Goal: Information Seeking & Learning: Learn about a topic

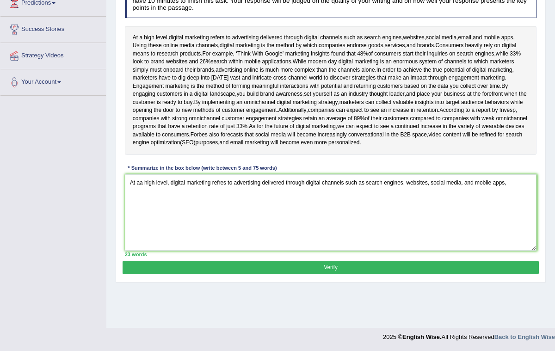
click at [141, 223] on textarea "At aa high level, digital marketing refres to advertising delivered through dig…" at bounding box center [331, 212] width 412 height 76
click at [508, 222] on textarea "At a high level, digital marketing refres to advertising delivered through digi…" at bounding box center [331, 212] width 412 height 76
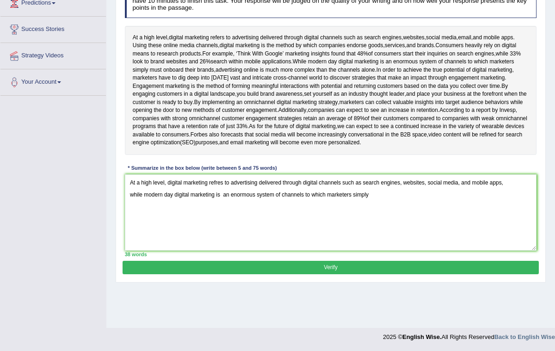
click at [221, 222] on textarea "At a high level, digital marketing refres to advertising delivered through digi…" at bounding box center [331, 212] width 412 height 76
click at [373, 234] on textarea "At a high level, digital marketing refers to advertising delivered through digi…" at bounding box center [331, 212] width 412 height 76
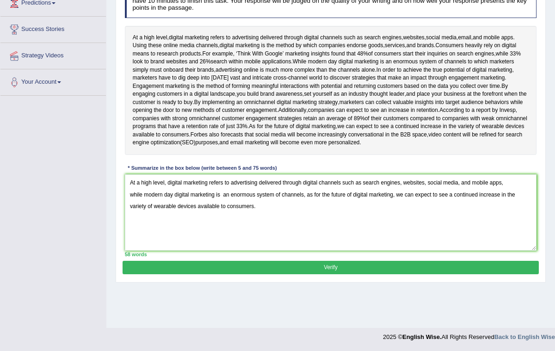
type textarea "At a high level, digital marketing refers to advertising delivered through digi…"
click at [368, 274] on button "Verify" at bounding box center [331, 267] width 416 height 13
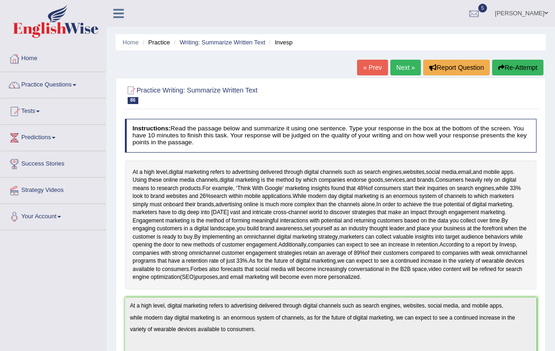
click at [398, 66] on link "Next »" at bounding box center [405, 68] width 31 height 16
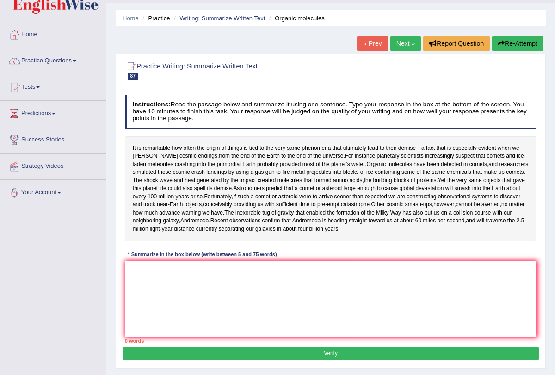
click at [405, 36] on link "Next »" at bounding box center [405, 44] width 31 height 16
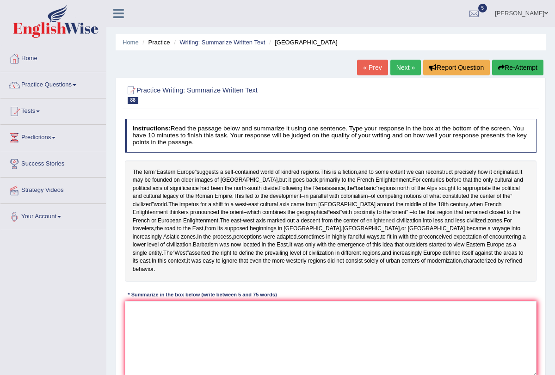
scroll to position [18, 0]
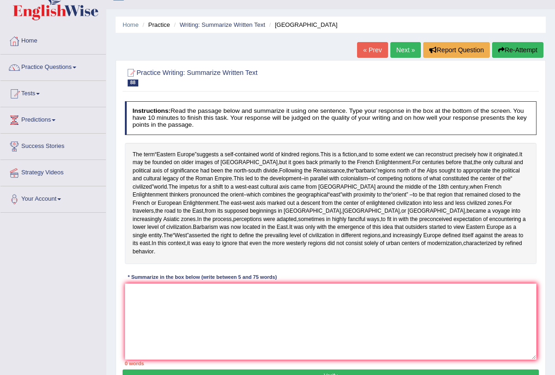
click at [397, 52] on link "Next »" at bounding box center [405, 50] width 31 height 16
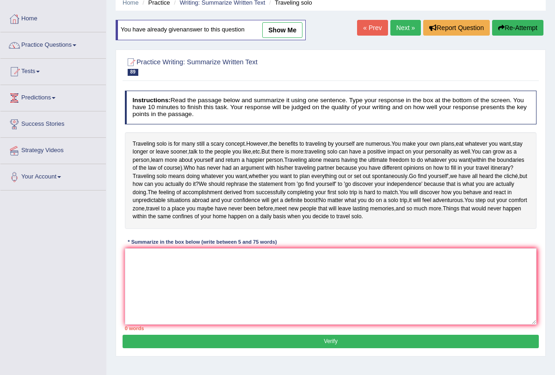
scroll to position [41, 0]
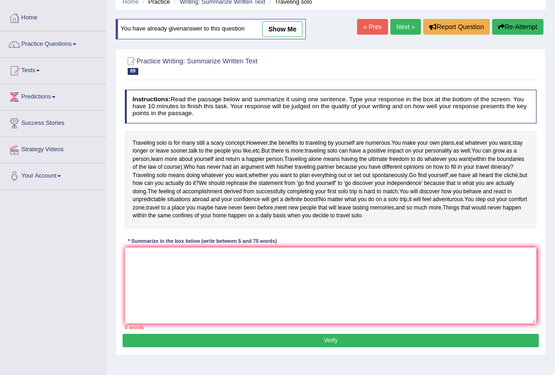
click at [396, 30] on link "Next »" at bounding box center [405, 27] width 31 height 16
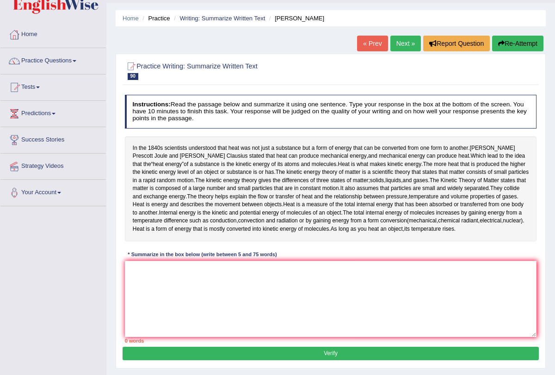
scroll to position [27, 0]
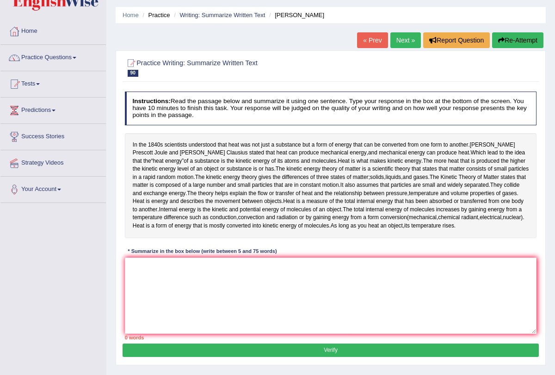
click at [404, 35] on link "Next »" at bounding box center [405, 40] width 31 height 16
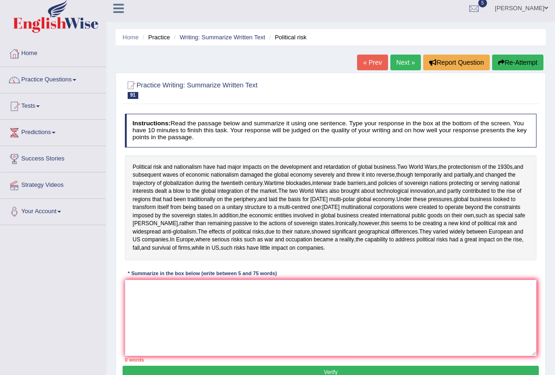
scroll to position [10, 0]
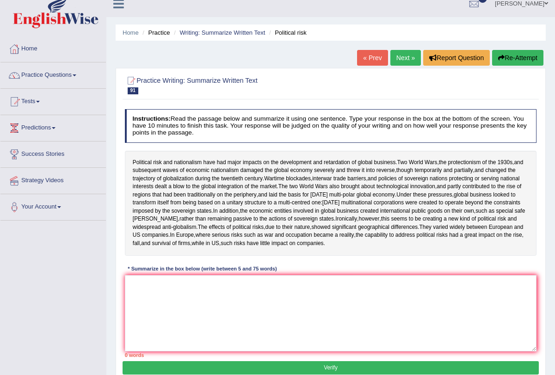
click at [394, 53] on link "Next »" at bounding box center [405, 58] width 31 height 16
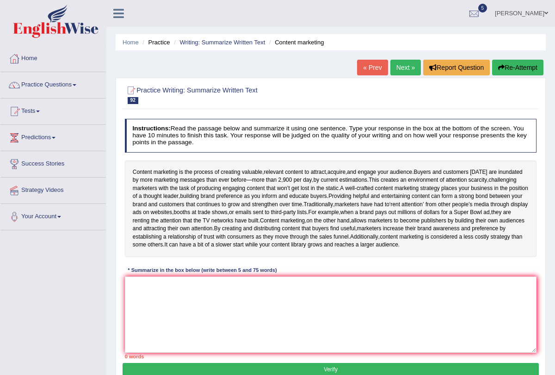
scroll to position [32, 0]
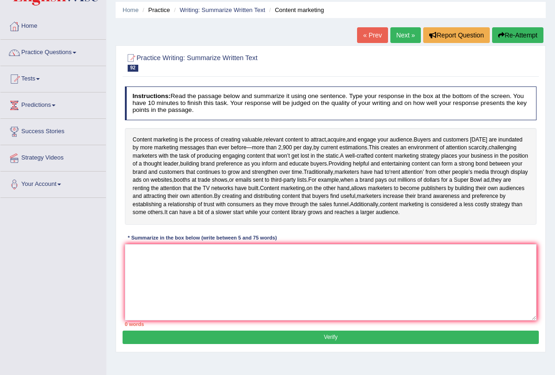
click at [401, 39] on link "Next »" at bounding box center [405, 35] width 31 height 16
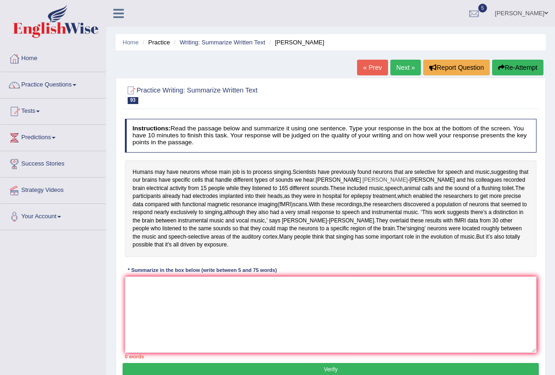
scroll to position [31, 0]
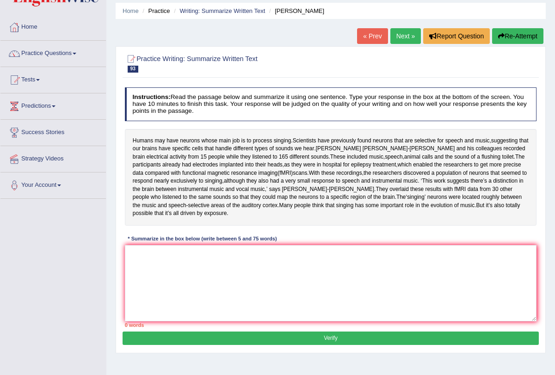
click at [398, 37] on link "Next »" at bounding box center [405, 36] width 31 height 16
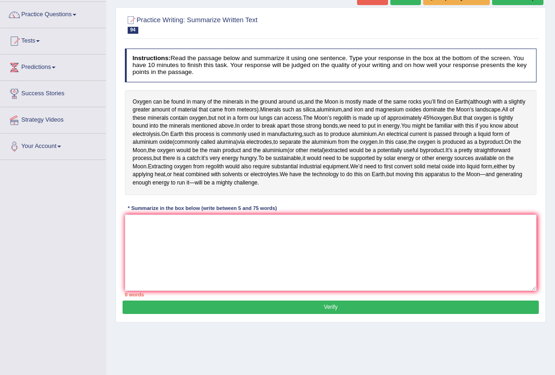
scroll to position [71, 0]
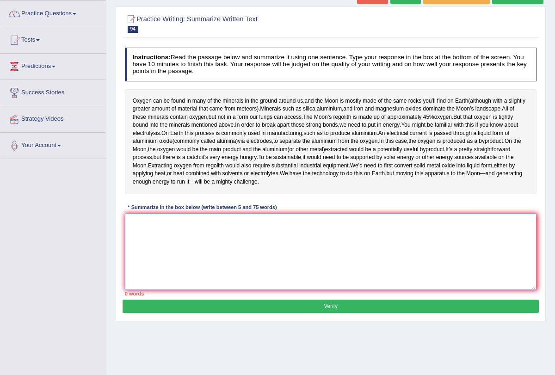
click at [313, 255] on textarea at bounding box center [331, 252] width 412 height 76
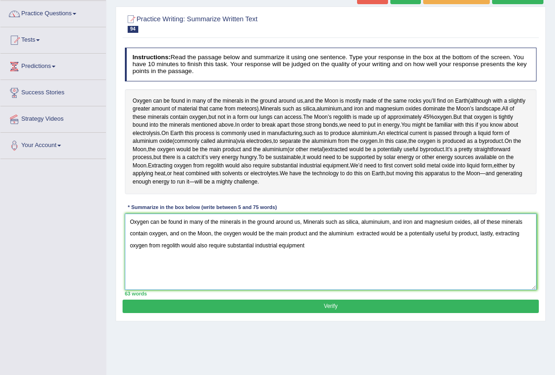
click at [169, 254] on textarea "Oxygen can be found in many of the minerals in the ground around us, Minerals s…" at bounding box center [331, 252] width 412 height 76
click at [305, 264] on textarea "Oxygen can be found in many of the minerals in the ground around us, Minerals s…" at bounding box center [331, 252] width 412 height 76
type textarea "Oxygen can be found in many of the minerals in the ground around us, Minerals s…"
click at [329, 313] on button "Verify" at bounding box center [331, 306] width 416 height 13
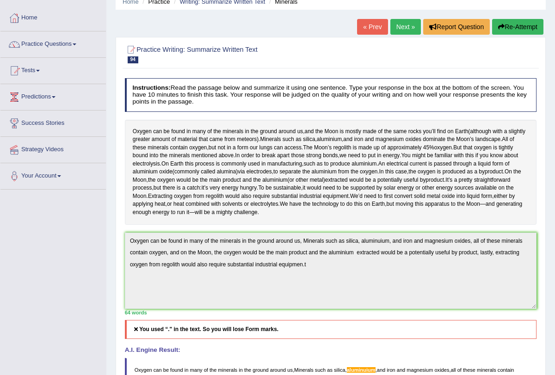
scroll to position [0, 0]
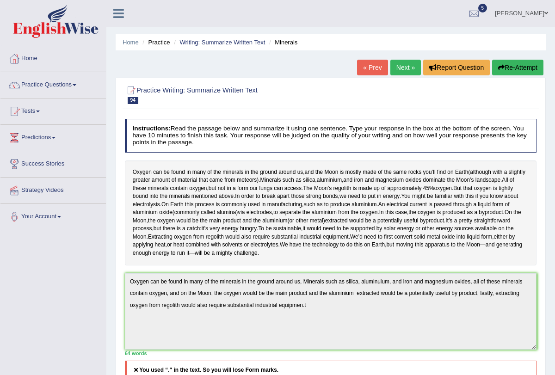
click at [395, 65] on link "Next »" at bounding box center [405, 68] width 31 height 16
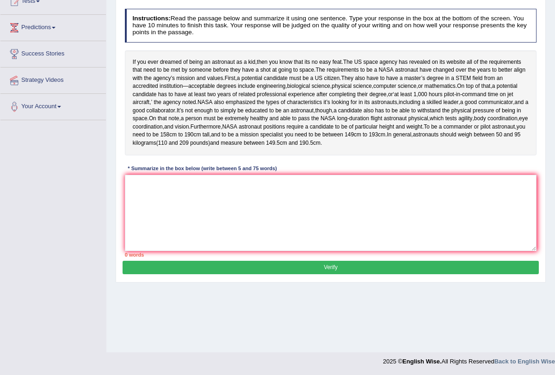
scroll to position [110, 0]
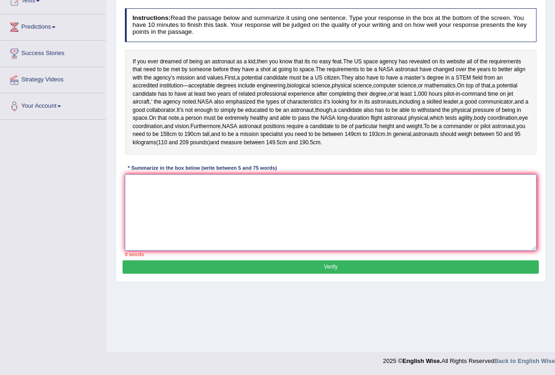
click at [299, 221] on textarea at bounding box center [331, 212] width 412 height 76
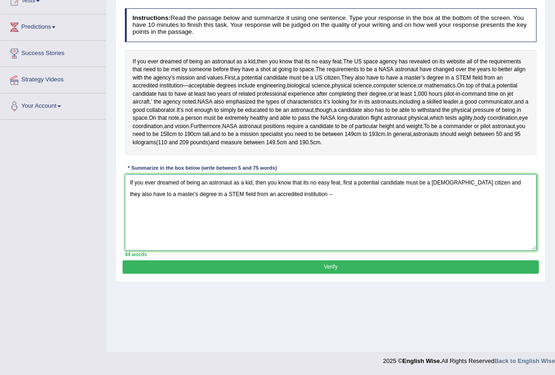
click at [246, 229] on textarea "If you ever dreamed of being an astronaut as a kid, then you know that its no e…" at bounding box center [331, 212] width 412 height 76
click at [287, 237] on textarea "If you ever dreamed of being an astronaut as a kid, then you know that its no e…" at bounding box center [331, 212] width 412 height 76
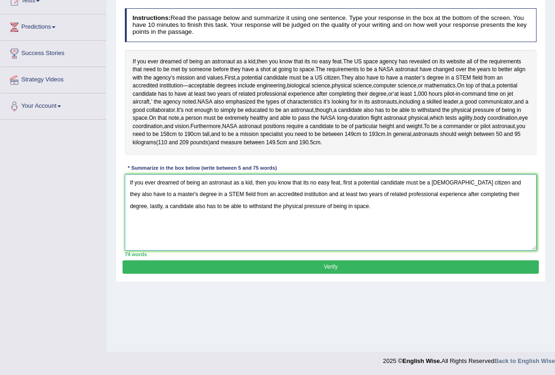
type textarea "If you ever dreamed of being an astronaut as a kid, then you know that its no e…"
click at [361, 274] on button "Verify" at bounding box center [331, 266] width 416 height 13
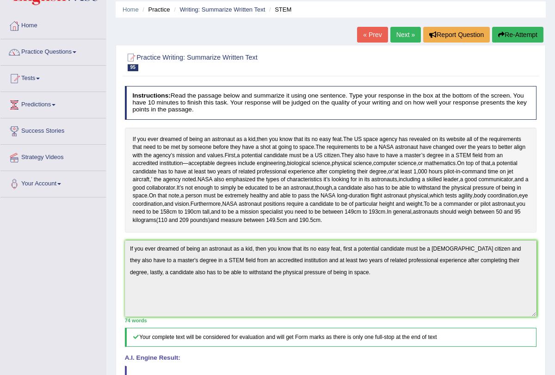
scroll to position [0, 0]
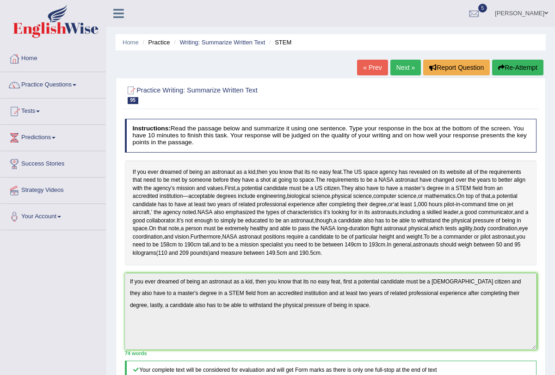
click at [404, 66] on link "Next »" at bounding box center [405, 68] width 31 height 16
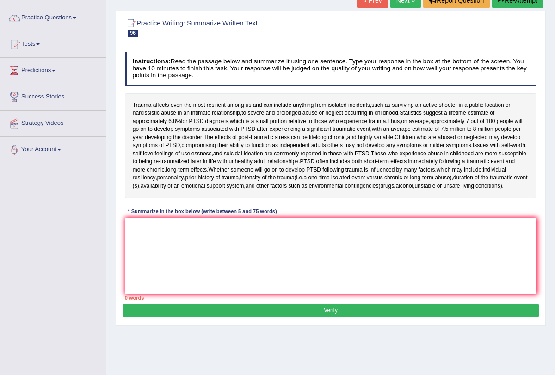
scroll to position [74, 0]
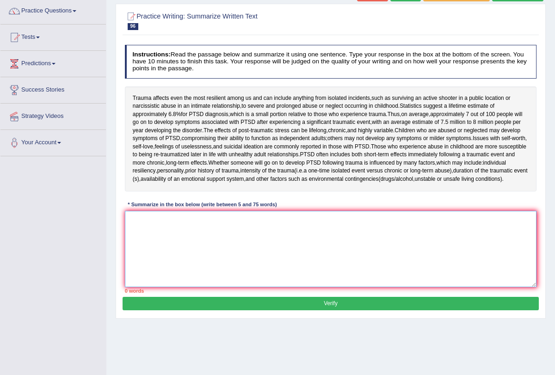
click at [213, 270] on textarea at bounding box center [331, 249] width 412 height 76
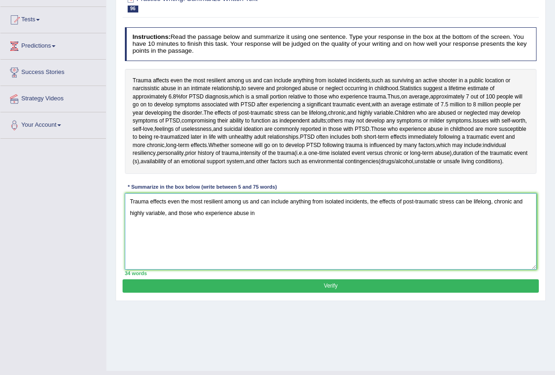
scroll to position [92, 0]
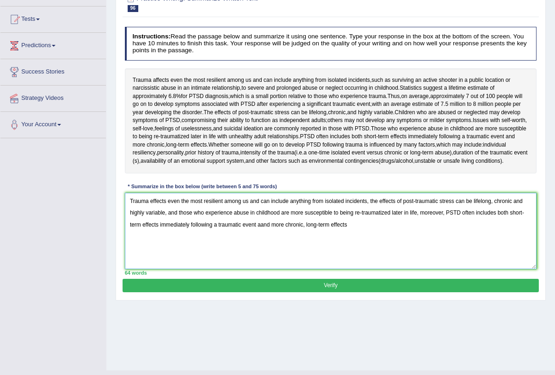
click at [262, 253] on textarea "Trauma effects even the most resilient among us and can include anything from i…" at bounding box center [331, 231] width 412 height 76
click at [355, 252] on textarea "Trauma effects even the most resilient among us and can include anything from i…" at bounding box center [331, 231] width 412 height 76
type textarea "Trauma effects even the most resilient among us and can include anything from i…"
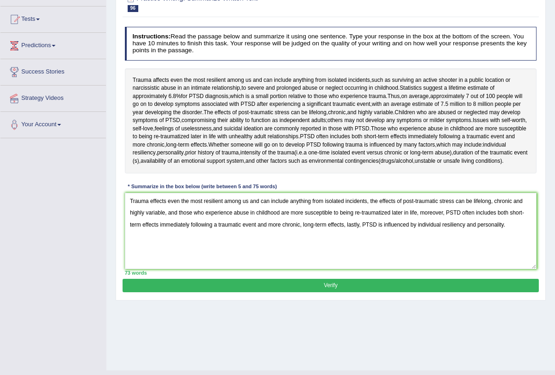
click at [323, 292] on button "Verify" at bounding box center [331, 285] width 416 height 13
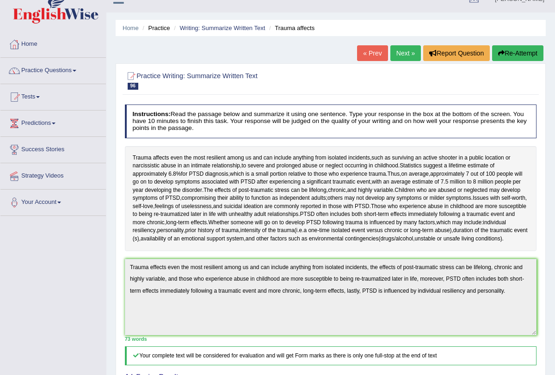
scroll to position [15, 0]
click at [404, 50] on link "Next »" at bounding box center [405, 53] width 31 height 16
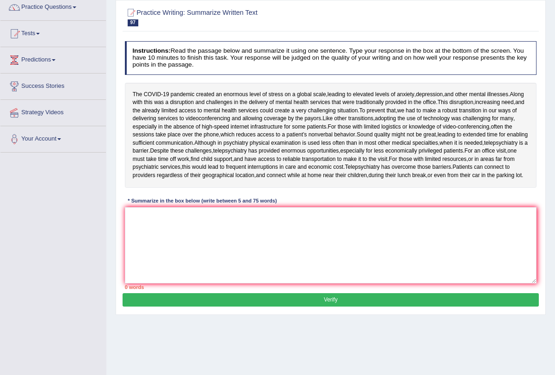
scroll to position [83, 0]
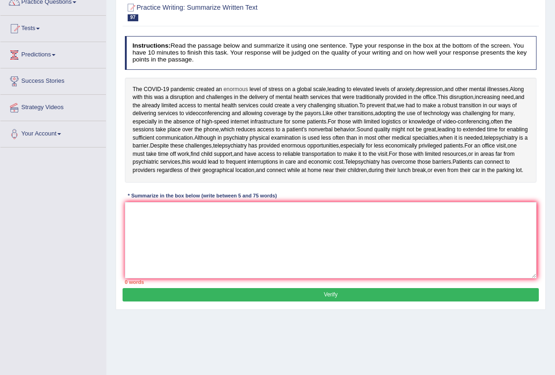
drag, startPoint x: 230, startPoint y: 89, endPoint x: 239, endPoint y: 89, distance: 9.7
click at [239, 89] on span "enormous" at bounding box center [235, 90] width 25 height 8
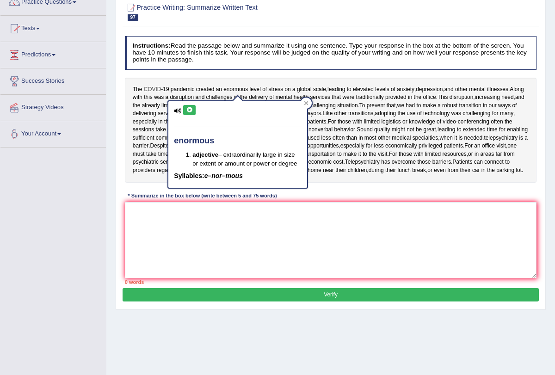
click at [152, 88] on span "COVID" at bounding box center [153, 90] width 18 height 8
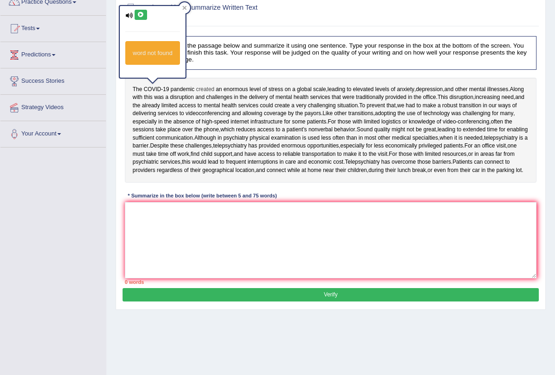
drag, startPoint x: 143, startPoint y: 88, endPoint x: 198, endPoint y: 88, distance: 55.5
click at [198, 88] on div "The [MEDICAL_DATA] pandemic created an enormous level of stress on a global sca…" at bounding box center [331, 130] width 412 height 105
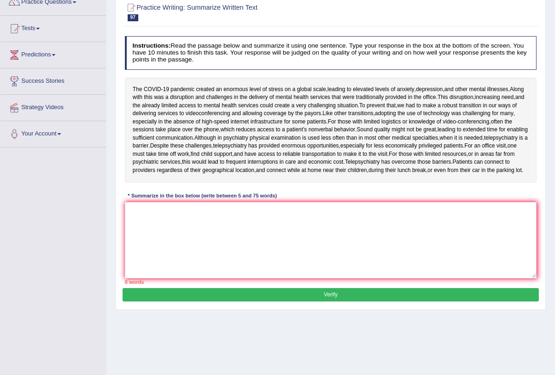
drag, startPoint x: 198, startPoint y: 88, endPoint x: 286, endPoint y: 84, distance: 87.9
click at [286, 84] on div "The [MEDICAL_DATA] pandemic created an enormous level of stress on a global sca…" at bounding box center [331, 130] width 412 height 105
drag, startPoint x: 178, startPoint y: 86, endPoint x: 248, endPoint y: 88, distance: 69.8
click at [248, 88] on div "The COVID - 19 pandemic created an enormous level of stress on a global scale ,…" at bounding box center [331, 130] width 412 height 105
click at [127, 80] on div "The COVID - 19 pandemic created an enormous level of stress on a global scale ,…" at bounding box center [331, 130] width 412 height 105
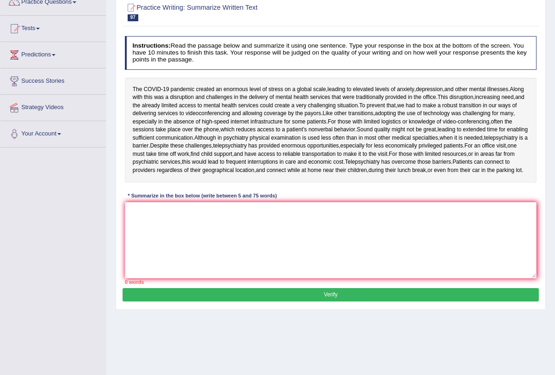
drag, startPoint x: 127, startPoint y: 80, endPoint x: 139, endPoint y: 79, distance: 12.0
click at [139, 79] on div "The COVID - 19 pandemic created an enormous level of stress on a global scale ,…" at bounding box center [331, 130] width 412 height 105
drag, startPoint x: 139, startPoint y: 86, endPoint x: 219, endPoint y: 85, distance: 79.5
click at [219, 85] on div "The COVID - 19 pandemic created an enormous level of stress on a global scale ,…" at bounding box center [331, 130] width 412 height 105
drag, startPoint x: 137, startPoint y: 86, endPoint x: 106, endPoint y: 39, distance: 55.6
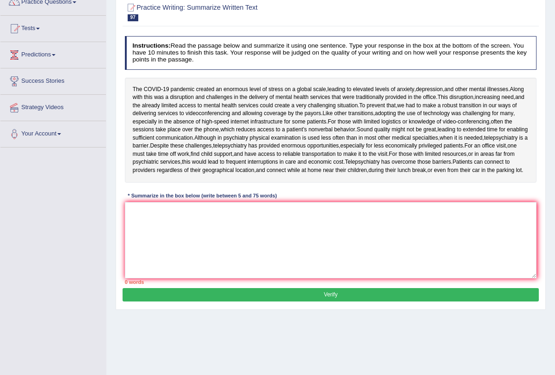
click at [108, 42] on div "Home Practice Writing: Summarize Written Text Telepsychiatry « Prev Next » Repo…" at bounding box center [330, 148] width 448 height 462
drag, startPoint x: 134, startPoint y: 86, endPoint x: 145, endPoint y: 84, distance: 11.2
click at [145, 84] on div "The COVID - 19 pandemic created an enormous level of stress on a global scale ,…" at bounding box center [331, 130] width 412 height 105
drag, startPoint x: 134, startPoint y: 90, endPoint x: 142, endPoint y: 82, distance: 10.8
click at [147, 87] on div "The COVID - 19 pandemic created an enormous level of stress on a global scale ,…" at bounding box center [331, 130] width 412 height 105
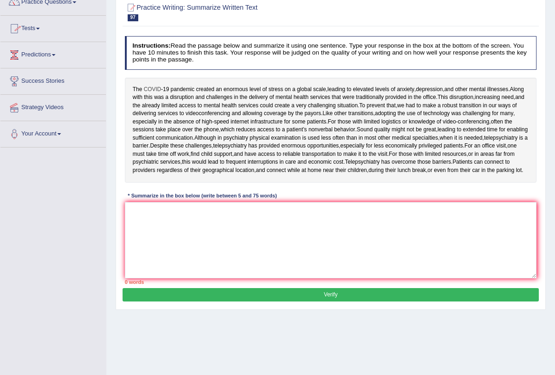
drag, startPoint x: 134, startPoint y: 89, endPoint x: 144, endPoint y: 89, distance: 10.2
click at [144, 89] on div "The COVID - 19 pandemic created an enormous level of stress on a global scale ,…" at bounding box center [331, 130] width 412 height 105
drag, startPoint x: 135, startPoint y: 92, endPoint x: 138, endPoint y: 86, distance: 6.4
drag, startPoint x: 138, startPoint y: 86, endPoint x: 155, endPoint y: 84, distance: 17.8
drag, startPoint x: 139, startPoint y: 86, endPoint x: 226, endPoint y: 205, distance: 147.6
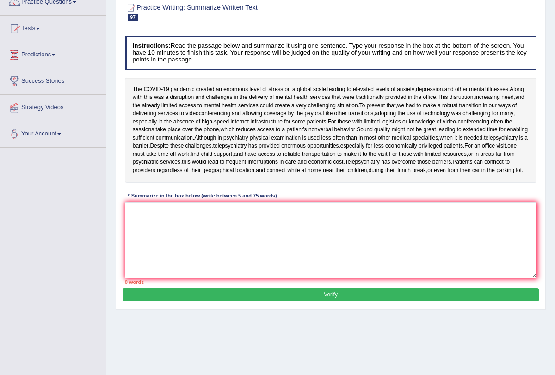
click at [226, 183] on div "The COVID - 19 pandemic created an enormous level of stress on a global scale ,…" at bounding box center [331, 130] width 412 height 105
click at [186, 245] on textarea at bounding box center [331, 240] width 412 height 76
type textarea "c"
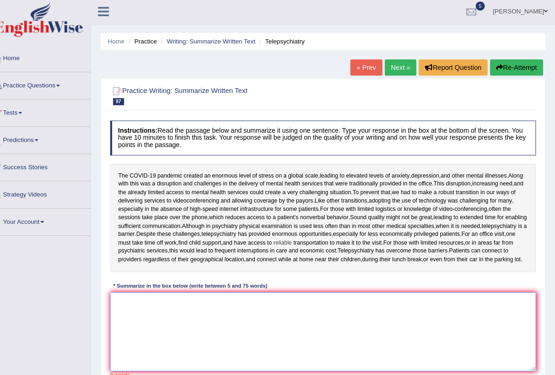
scroll to position [2, 0]
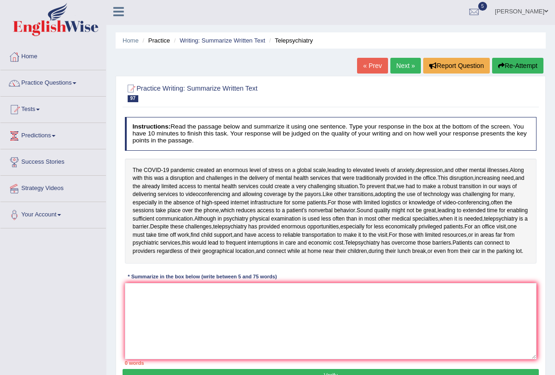
click at [224, 134] on h4 "Instructions: Read the passage below and summarize it using one sentence. Type …" at bounding box center [331, 133] width 412 height 33
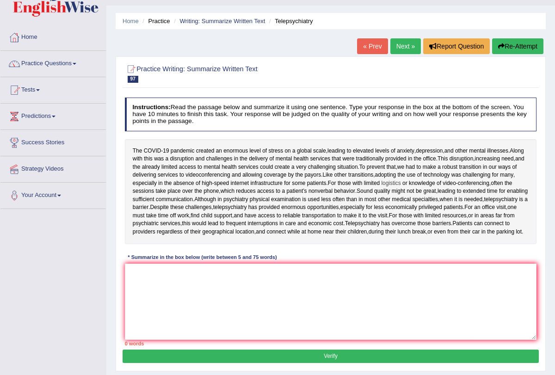
scroll to position [24, 0]
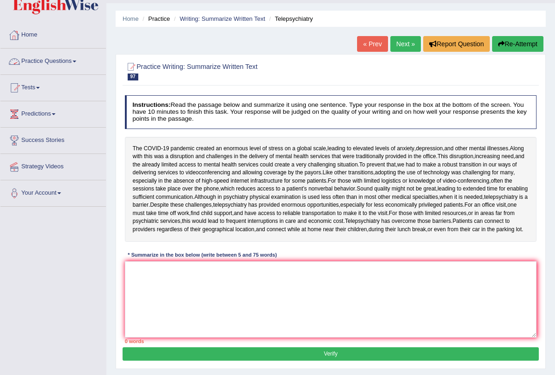
click at [145, 143] on div "The COVID - 19 pandemic created an enormous level of stress on a global scale ,…" at bounding box center [331, 189] width 412 height 105
drag, startPoint x: 145, startPoint y: 143, endPoint x: 135, endPoint y: 147, distance: 10.4
click at [137, 147] on div "The COVID - 19 pandemic created an enormous level of stress on a global scale ,…" at bounding box center [331, 189] width 412 height 105
drag, startPoint x: 140, startPoint y: 145, endPoint x: 158, endPoint y: 150, distance: 19.1
click at [156, 150] on div "The COVID - 19 pandemic created an enormous level of stress on a global scale ,…" at bounding box center [331, 189] width 412 height 105
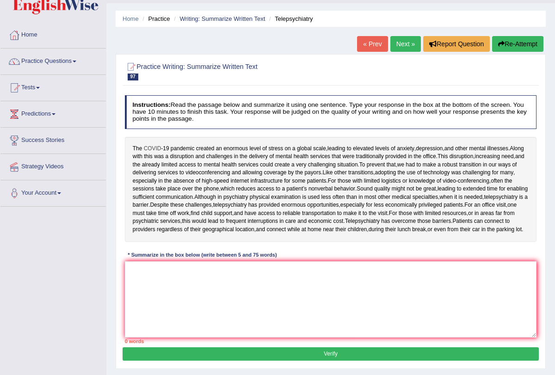
click at [158, 150] on span "COVID" at bounding box center [153, 149] width 18 height 8
click at [153, 150] on span "COVID" at bounding box center [153, 149] width 18 height 8
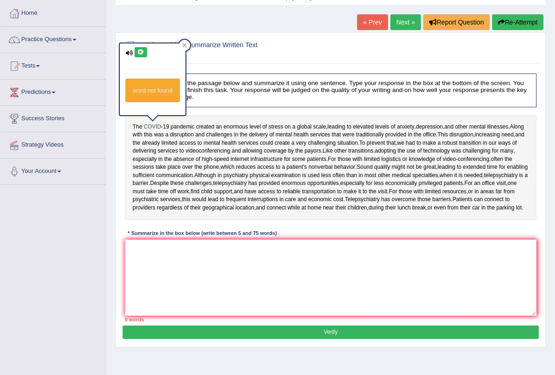
scroll to position [40, 0]
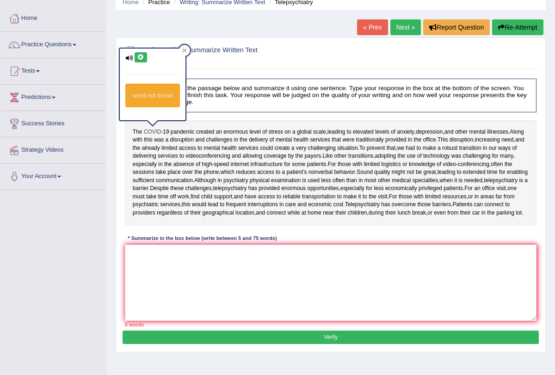
click at [148, 129] on span "COVID" at bounding box center [153, 132] width 18 height 8
click at [148, 129] on div at bounding box center [156, 122] width 18 height 18
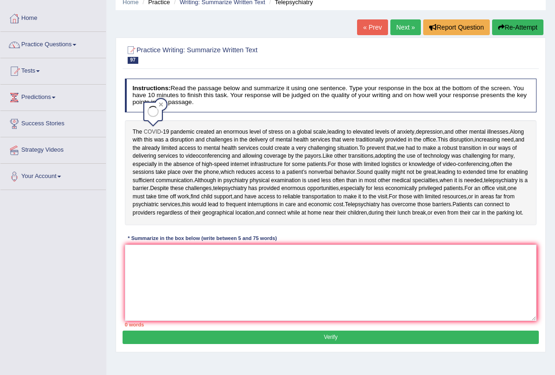
click at [148, 129] on span "COVID" at bounding box center [153, 132] width 18 height 8
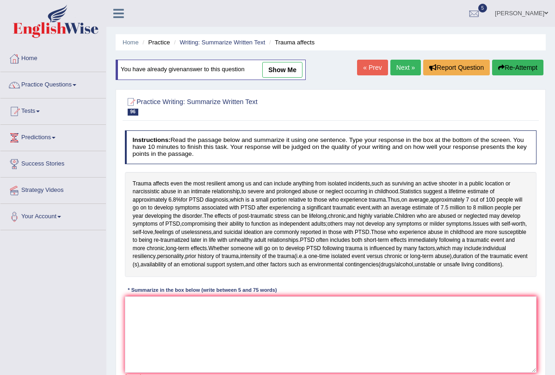
scroll to position [15, 0]
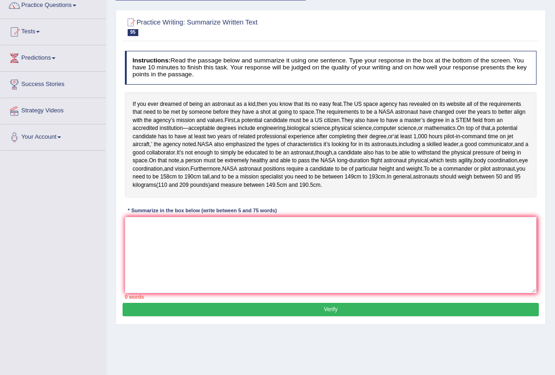
scroll to position [85, 0]
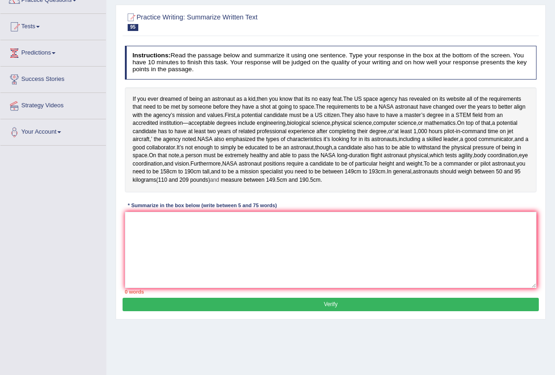
click at [219, 184] on span "and" at bounding box center [214, 180] width 9 height 8
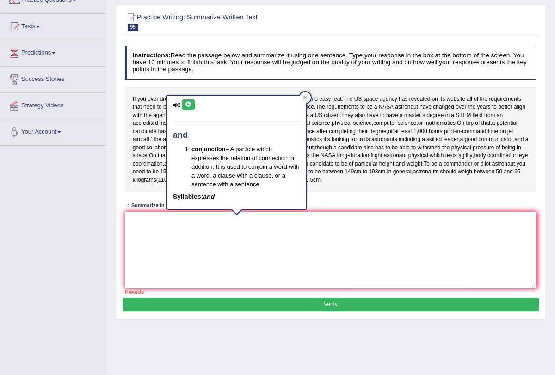
click at [241, 192] on div "If you ever dreamed of being an astronaut as a kid , then you know that its no …" at bounding box center [331, 139] width 412 height 105
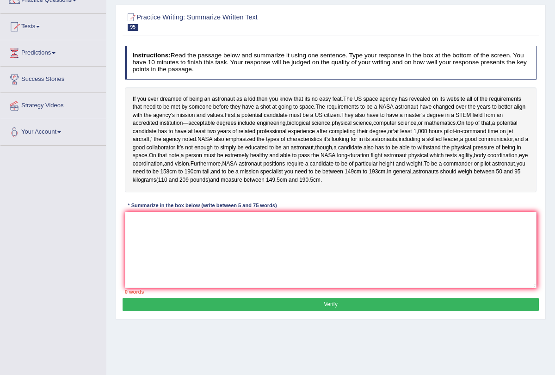
click at [241, 192] on div "If you ever dreamed of being an astronaut as a kid , then you know that its no …" at bounding box center [331, 139] width 412 height 105
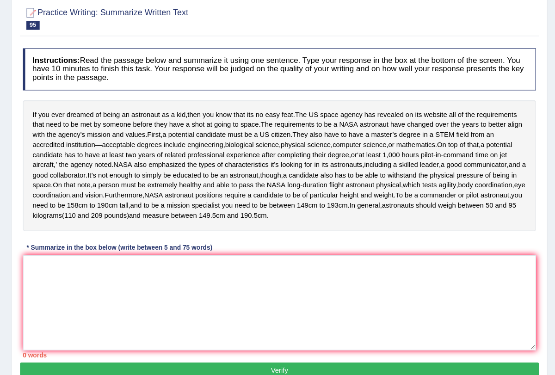
scroll to position [47, 0]
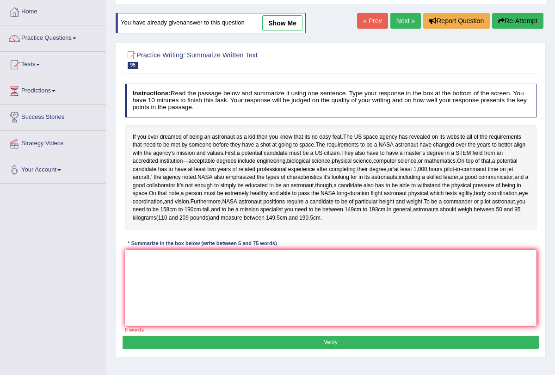
click at [269, 190] on span "to" at bounding box center [271, 186] width 5 height 8
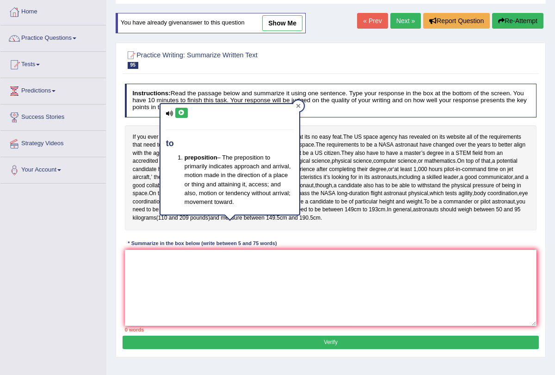
click at [299, 106] on icon at bounding box center [298, 106] width 4 height 4
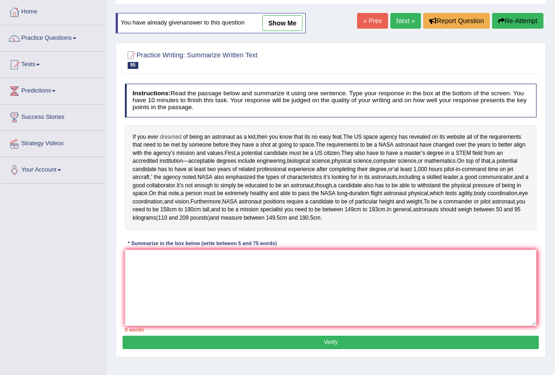
drag, startPoint x: 139, startPoint y: 135, endPoint x: 161, endPoint y: 139, distance: 23.0
click at [161, 139] on div "If you ever dreamed of being an astronaut as a kid , then you know that its no …" at bounding box center [331, 177] width 412 height 105
click at [161, 139] on span "dreamed" at bounding box center [171, 137] width 22 height 8
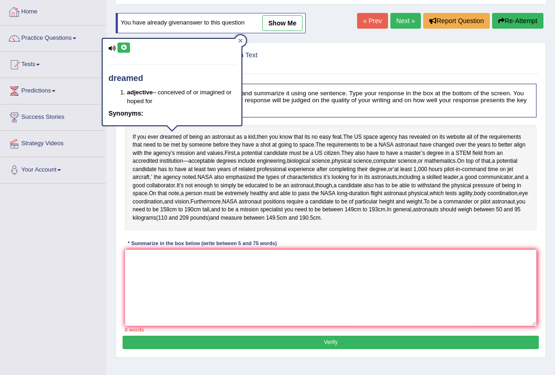
click at [241, 41] on icon at bounding box center [241, 41] width 4 height 4
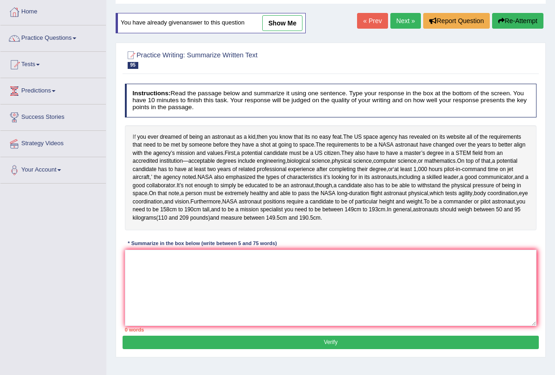
click at [133, 133] on span "If" at bounding box center [134, 137] width 3 height 8
click at [133, 133] on div at bounding box center [138, 127] width 18 height 18
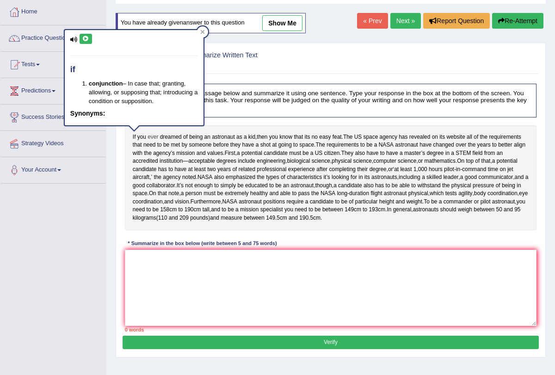
drag, startPoint x: 142, startPoint y: 135, endPoint x: 156, endPoint y: 136, distance: 13.5
click at [156, 136] on div "If you ever dreamed of being an astronaut as a kid , then you know that its no …" at bounding box center [331, 177] width 412 height 105
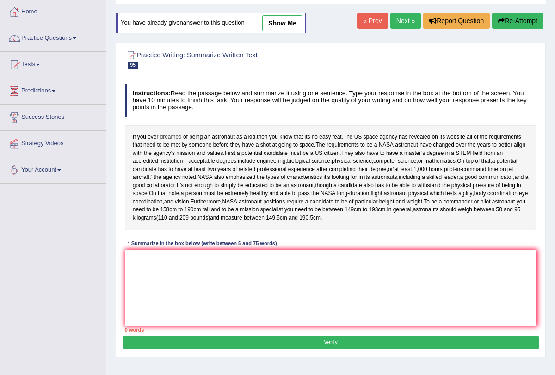
drag, startPoint x: 156, startPoint y: 136, endPoint x: 165, endPoint y: 136, distance: 9.7
click at [141, 133] on span "you" at bounding box center [141, 137] width 9 height 8
click at [141, 132] on div at bounding box center [145, 126] width 11 height 11
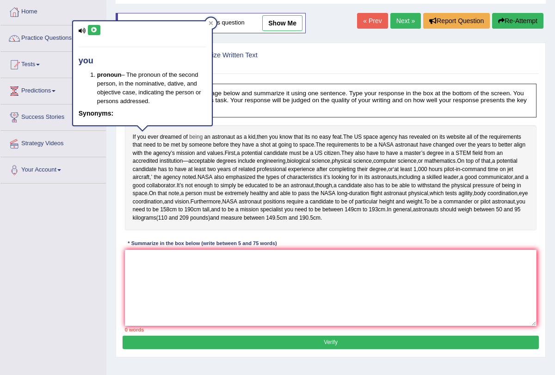
click at [200, 137] on span "being" at bounding box center [195, 137] width 13 height 8
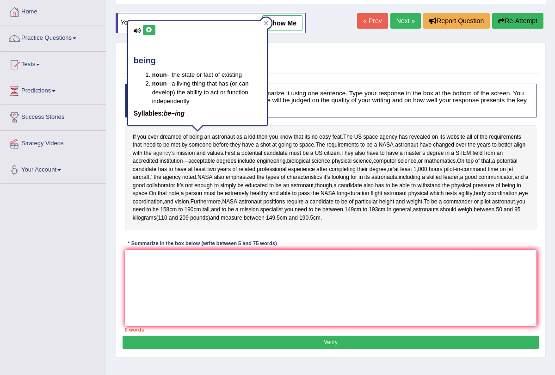
click at [167, 149] on span "agency’s" at bounding box center [164, 153] width 22 height 8
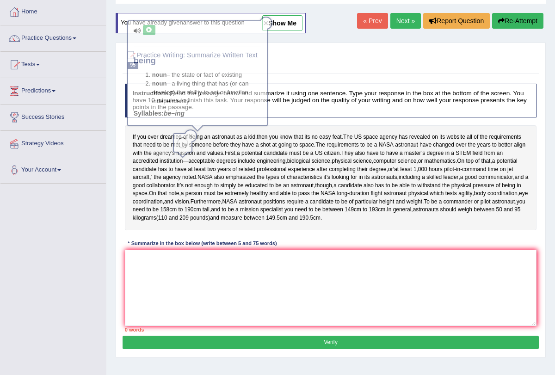
click at [167, 149] on span "agency’s" at bounding box center [164, 153] width 22 height 8
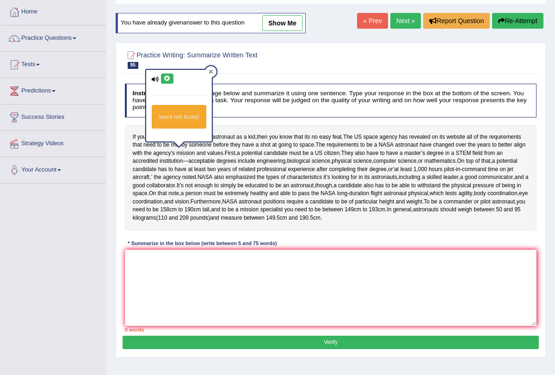
click at [211, 71] on icon at bounding box center [210, 72] width 4 height 4
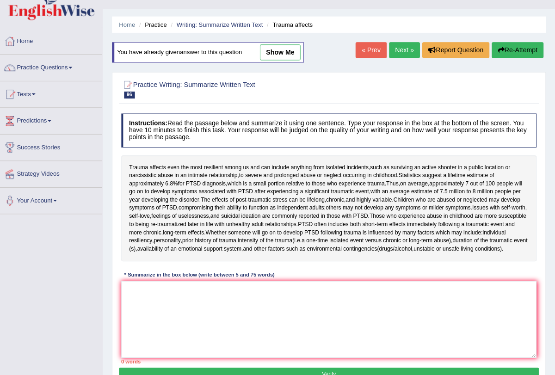
scroll to position [15, 0]
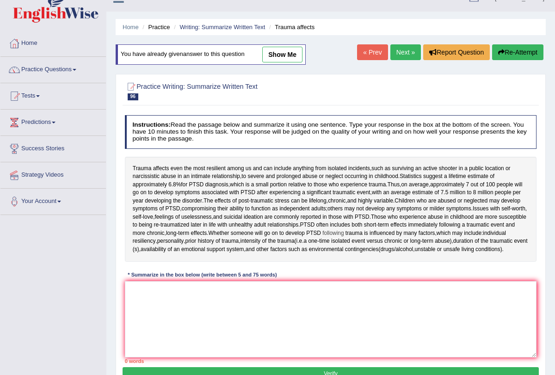
drag, startPoint x: 232, startPoint y: 267, endPoint x: 258, endPoint y: 263, distance: 26.2
drag, startPoint x: 258, startPoint y: 263, endPoint x: 325, endPoint y: 261, distance: 66.6
click at [326, 261] on div "Trauma affects even the most resilient among us and can include anything from i…" at bounding box center [331, 209] width 412 height 105
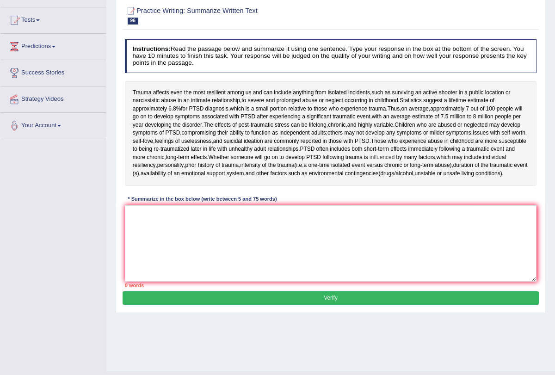
scroll to position [110, 0]
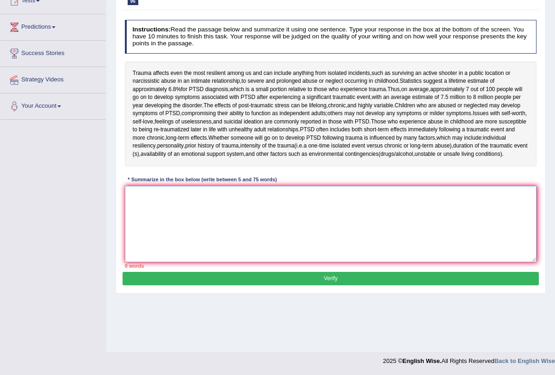
click at [276, 242] on textarea at bounding box center [331, 224] width 412 height 76
type textarea "T"
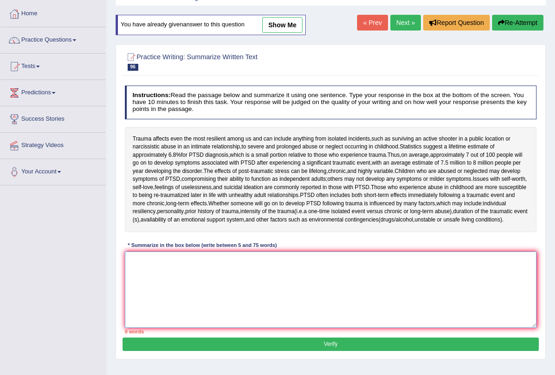
scroll to position [0, 0]
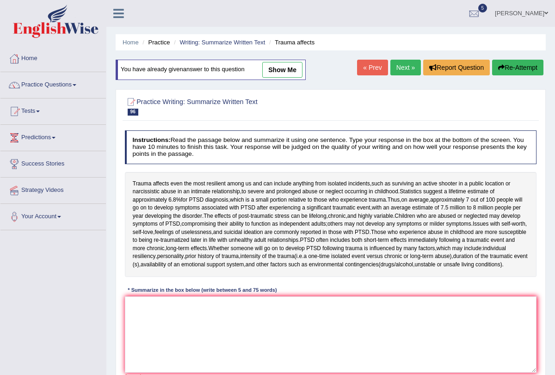
click at [395, 67] on link "Next »" at bounding box center [405, 68] width 31 height 16
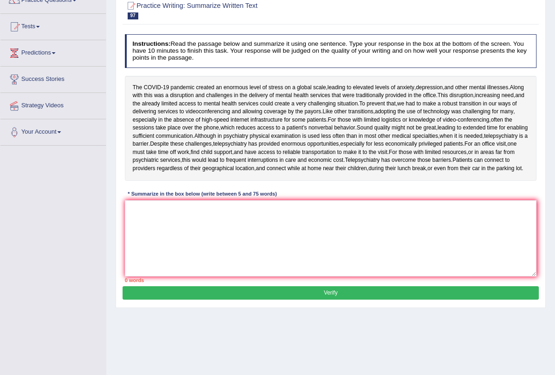
scroll to position [98, 0]
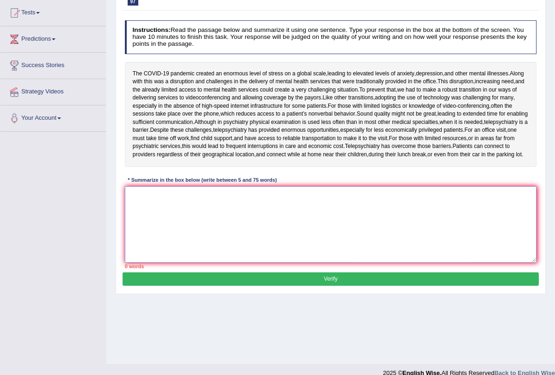
click at [317, 223] on textarea at bounding box center [331, 224] width 412 height 76
type textarea "t"
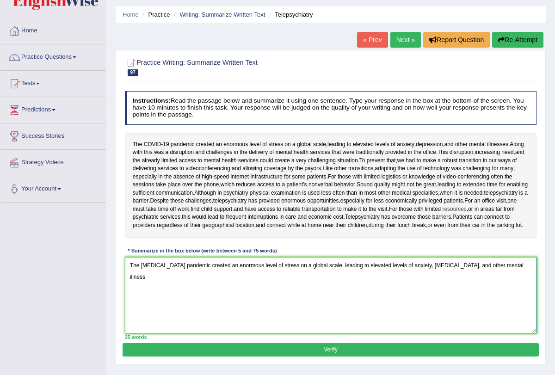
scroll to position [0, 0]
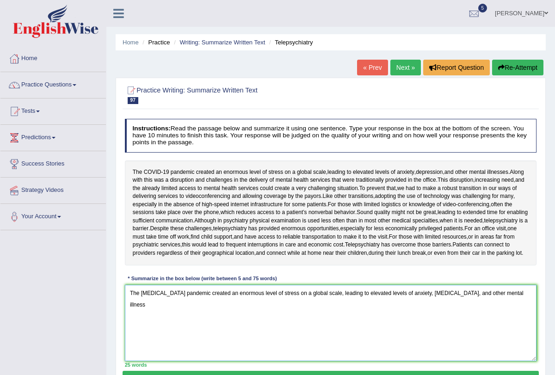
type textarea "The [MEDICAL_DATA] pandemic created an enormous level of stress on a global sca…"
click at [400, 69] on link "Next »" at bounding box center [405, 68] width 31 height 16
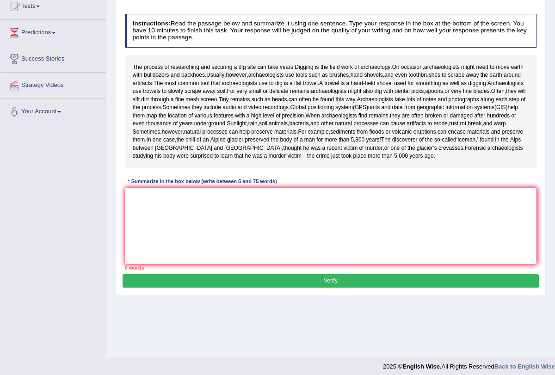
scroll to position [110, 0]
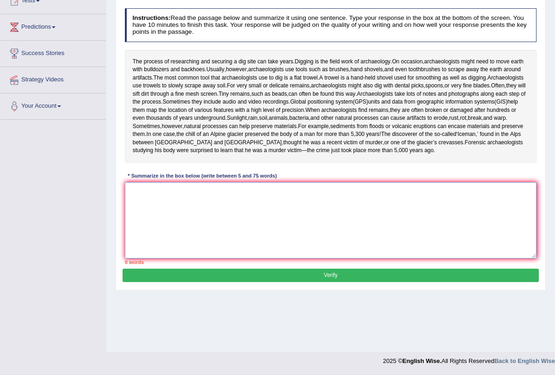
click at [254, 219] on textarea at bounding box center [331, 220] width 412 height 76
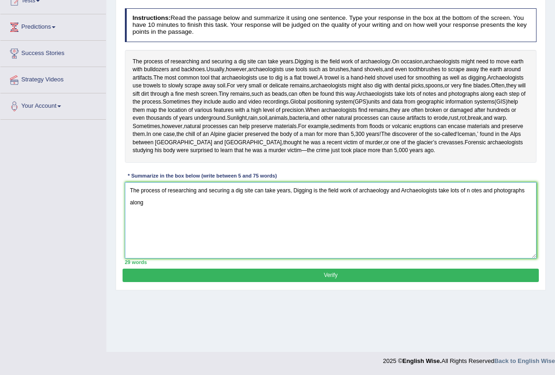
click at [475, 213] on textarea "The process of researching and securing a dig site can take years, Digging is t…" at bounding box center [331, 220] width 412 height 76
click at [175, 222] on textarea "The process of researching and securing a dig site can take years, Digging is t…" at bounding box center [331, 220] width 412 height 76
type textarea "The process of researching and securing a dig site can take years, Digging is t…"
click at [331, 282] on button "Verify" at bounding box center [331, 275] width 416 height 13
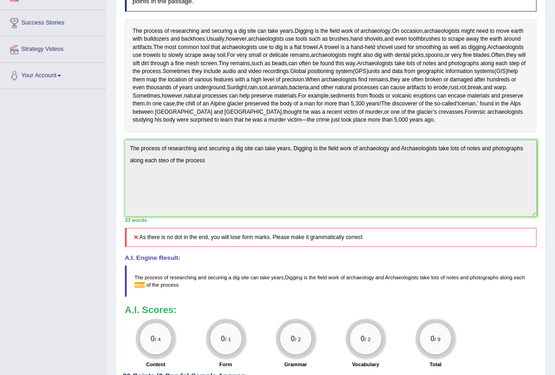
scroll to position [0, 0]
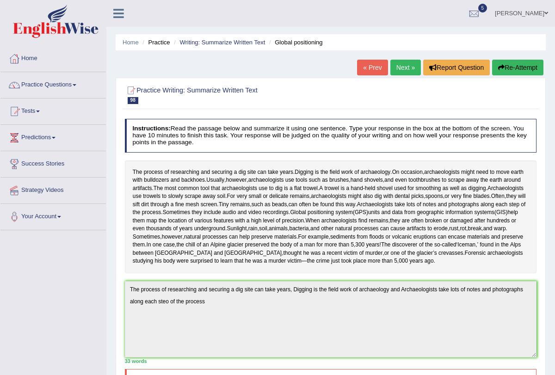
click at [397, 75] on link "Next »" at bounding box center [405, 68] width 31 height 16
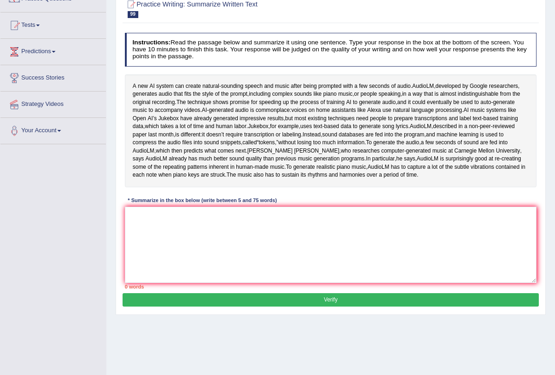
scroll to position [96, 0]
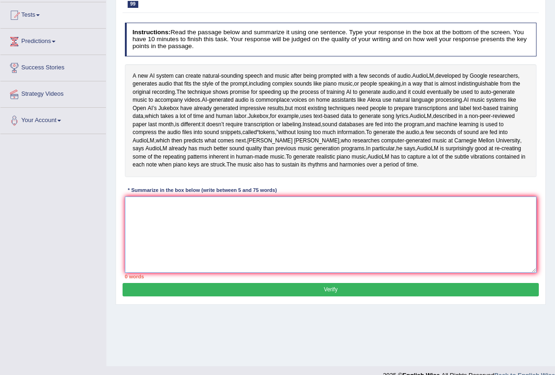
click at [248, 254] on textarea at bounding box center [331, 234] width 412 height 76
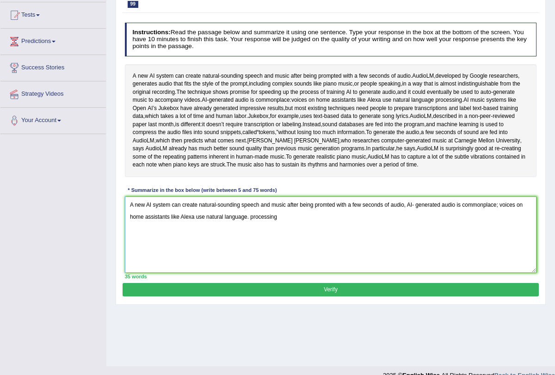
click at [249, 253] on textarea "A new AI system can create natural-sounding speech and music after being promte…" at bounding box center [331, 234] width 412 height 76
click at [276, 253] on textarea "A new AI system can create natural-sounding speech and music after being promte…" at bounding box center [331, 234] width 412 height 76
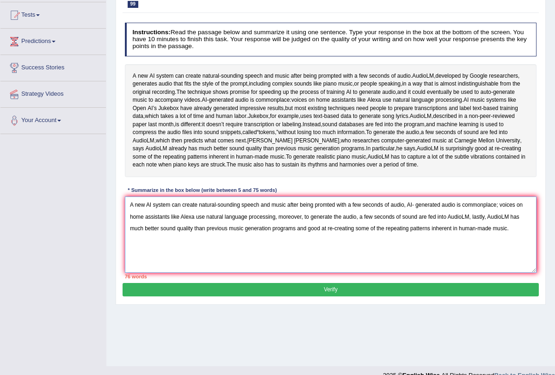
scroll to position [110, 0]
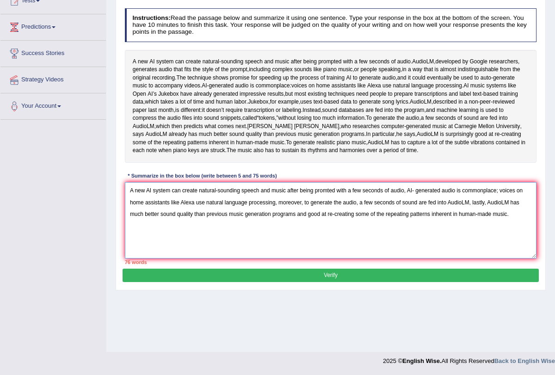
click at [512, 239] on textarea "A new AI system can create natural-sounding speech and music after being promte…" at bounding box center [331, 220] width 412 height 76
click at [469, 258] on textarea "A new AI system can create natural-sounding speech and music after being promte…" at bounding box center [331, 220] width 412 height 76
click at [295, 252] on textarea "A new AI system can create natural-sounding speech and music after being promte…" at bounding box center [331, 220] width 412 height 76
click at [298, 251] on textarea "A new AI system can create natural-sounding speech and music after being promte…" at bounding box center [331, 220] width 412 height 76
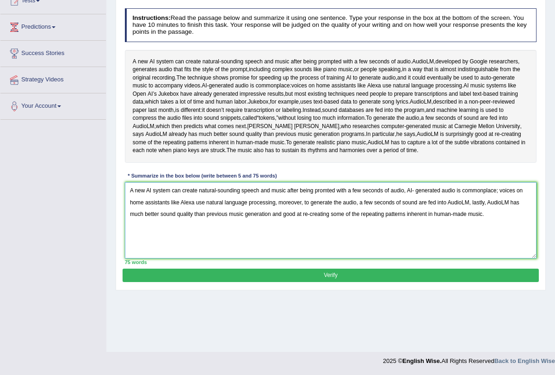
type textarea "A new AI system can create natural-sounding speech and music after being promte…"
click at [321, 282] on button "Verify" at bounding box center [331, 275] width 416 height 13
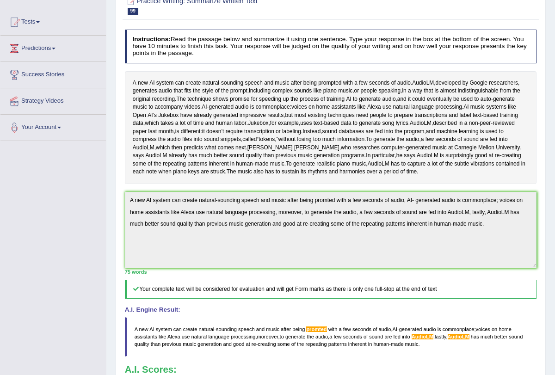
scroll to position [0, 0]
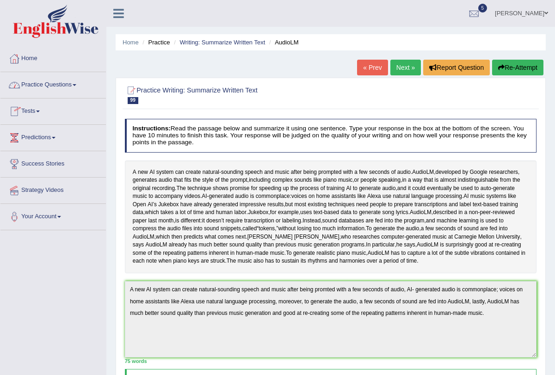
click at [76, 85] on span at bounding box center [75, 85] width 4 height 2
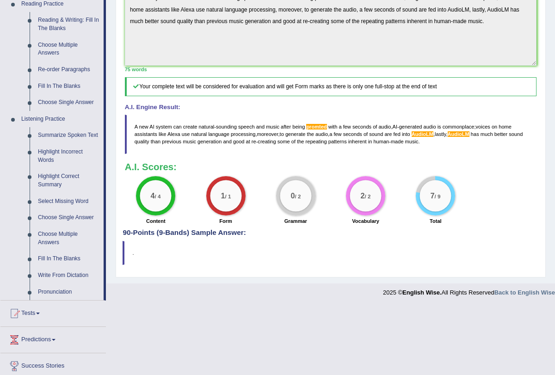
scroll to position [294, 0]
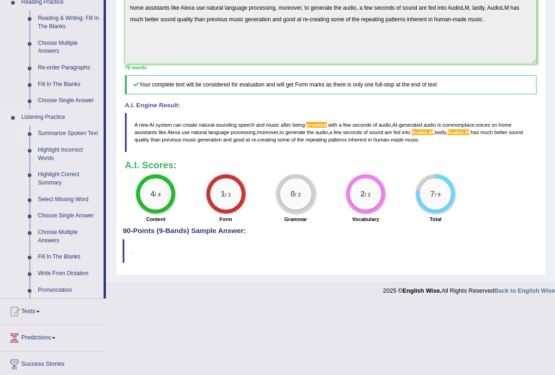
click at [79, 135] on link "Summarize Spoken Text" at bounding box center [69, 133] width 70 height 17
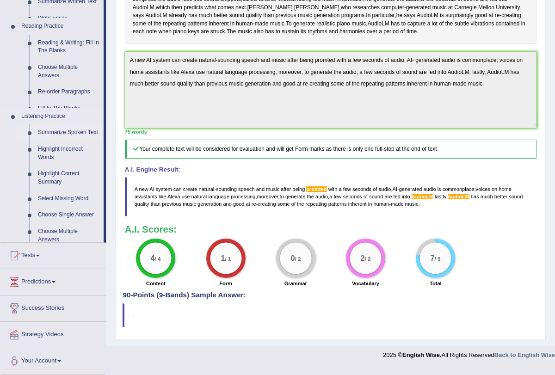
scroll to position [261, 0]
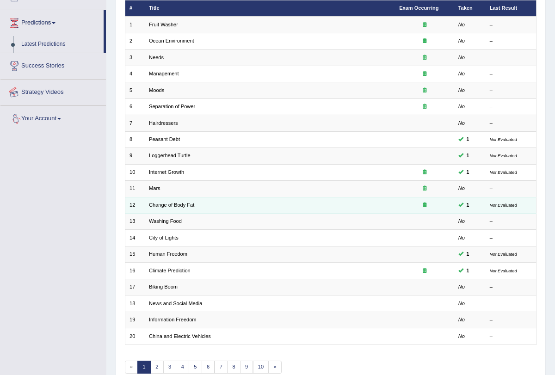
scroll to position [153, 0]
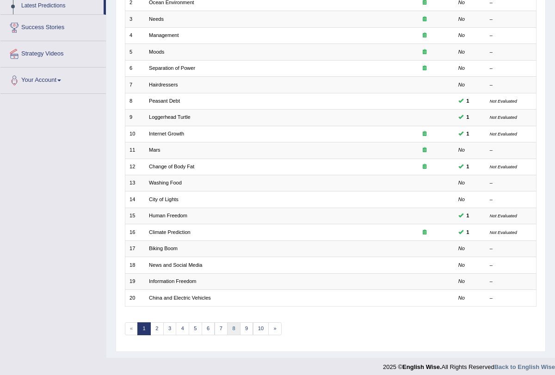
click at [227, 327] on link "8" at bounding box center [233, 328] width 13 height 13
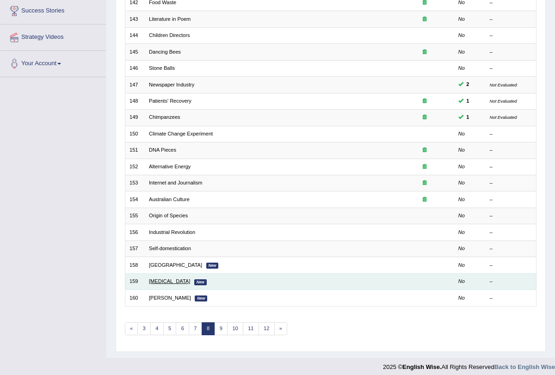
click at [159, 278] on link "Dyslexia" at bounding box center [169, 281] width 41 height 6
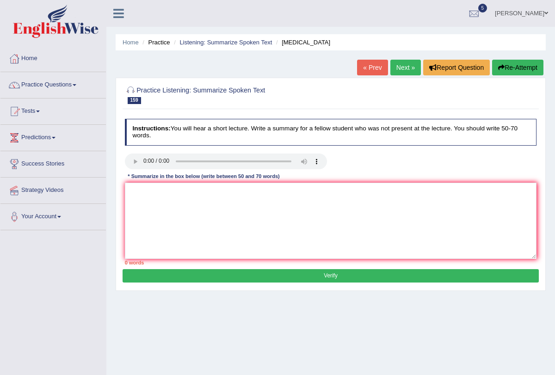
click at [403, 70] on link "Next »" at bounding box center [405, 68] width 31 height 16
click at [156, 201] on textarea at bounding box center [331, 221] width 412 height 76
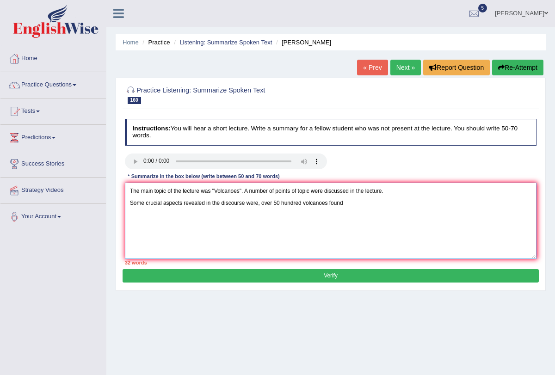
click at [329, 198] on textarea "The main topic of the lecture was "Volcanoes". A number of points of topic were…" at bounding box center [331, 221] width 412 height 76
click at [373, 200] on textarea "The main topic of the lecture was "Volcanoes". A number of points of topic were…" at bounding box center [331, 221] width 412 height 76
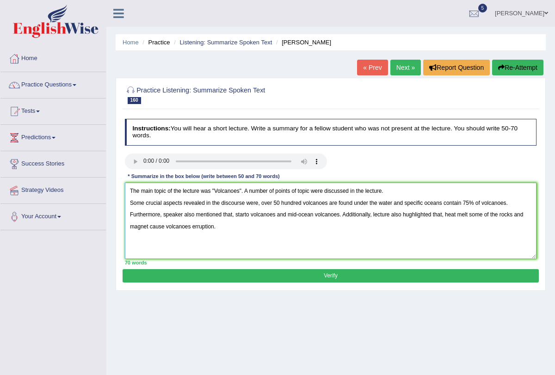
click at [387, 193] on textarea "The main topic of the lecture was "Volcanoes". A number of points of topic were…" at bounding box center [331, 221] width 412 height 76
click at [301, 236] on textarea "The main topic of the lecture was "Volcanoes". Some crucial aspects revealed in…" at bounding box center [331, 221] width 412 height 76
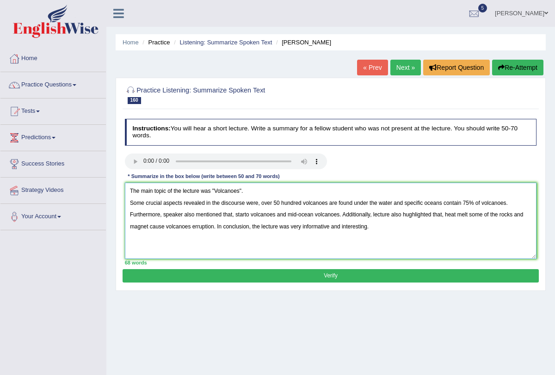
type textarea "The main topic of the lecture was "Volcanoes". Some crucial aspects revealed in…"
click at [331, 282] on div "Practice Listening: Summarize Spoken Text 160 [PERSON_NAME] Instructions: You w…" at bounding box center [331, 184] width 430 height 213
click at [331, 276] on button "Verify" at bounding box center [331, 275] width 416 height 13
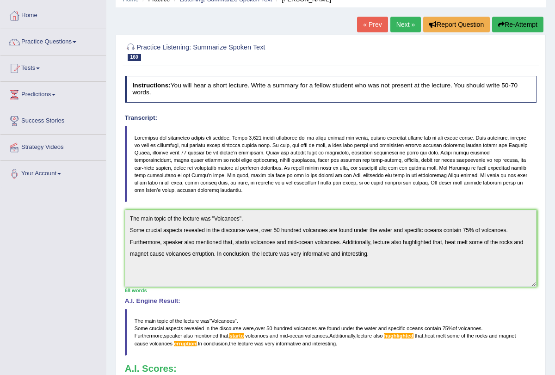
scroll to position [40, 0]
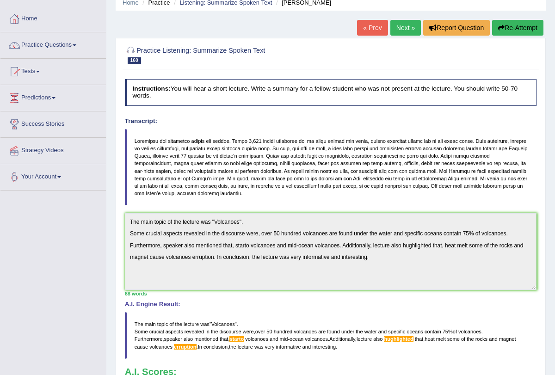
click at [395, 27] on link "Next »" at bounding box center [405, 28] width 31 height 16
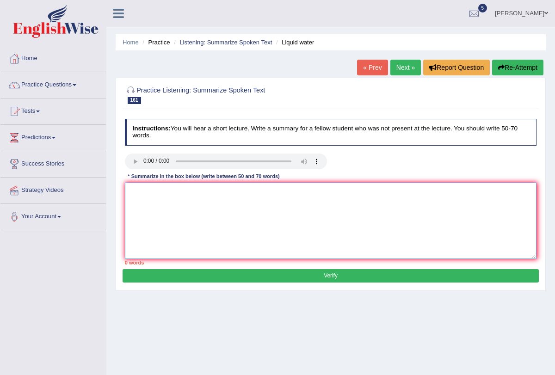
click at [164, 184] on textarea at bounding box center [331, 221] width 412 height 76
type textarea "t"
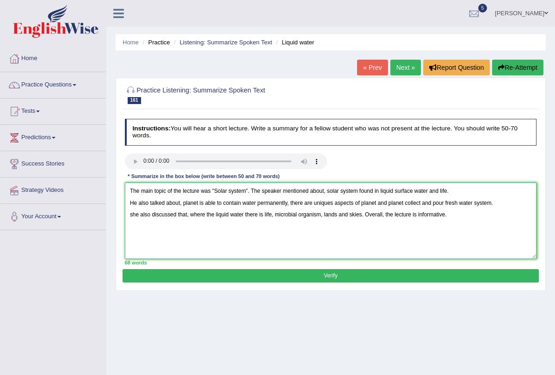
click at [138, 203] on textarea "The main topic of the lecture was "Solar system". The speaker mentioned about, …" at bounding box center [331, 221] width 412 height 76
type textarea "The main topic of the lecture was "Solar system". The speaker mentioned about, …"
click at [327, 280] on button "Verify" at bounding box center [331, 275] width 416 height 13
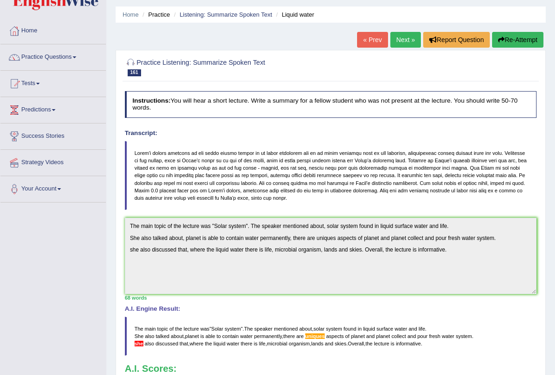
scroll to position [20, 0]
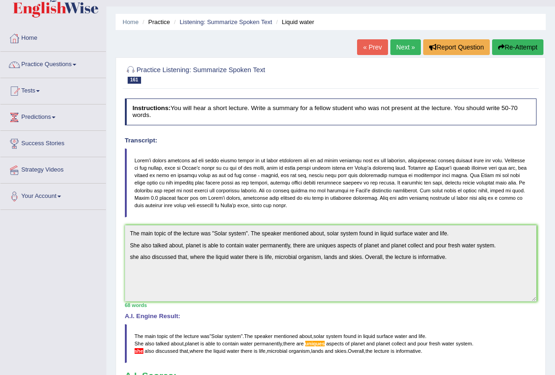
click at [394, 49] on link "Next »" at bounding box center [405, 47] width 31 height 16
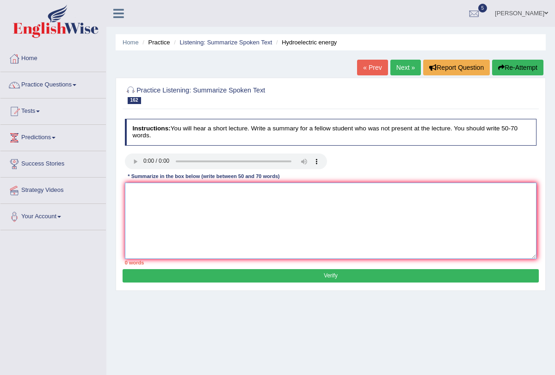
click at [137, 196] on textarea at bounding box center [331, 221] width 412 height 76
type textarea "t"
click at [325, 189] on textarea "The speaker was discussing about water contain 71% of earth surface and it is r…" at bounding box center [331, 221] width 412 height 76
click at [386, 187] on textarea "The speaker was discussing about water contain 71% of earth surface and it is c…" at bounding box center [331, 221] width 412 height 76
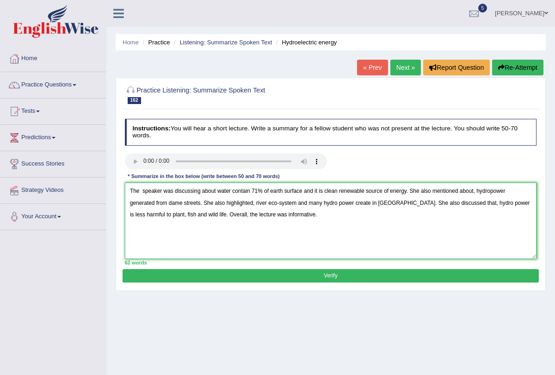
click at [204, 202] on textarea "The speaker was discussing about water contain 71% of earth surface and it is c…" at bounding box center [331, 221] width 412 height 76
click at [447, 202] on textarea "The speaker was discussing about water contain 71% of earth surface and it is c…" at bounding box center [331, 221] width 412 height 76
click at [486, 202] on textarea "The speaker was discussing about water contain 71% of earth surface and it is c…" at bounding box center [331, 221] width 412 height 76
type textarea "The speaker was discussing about water contain 71% of earth surface and it is c…"
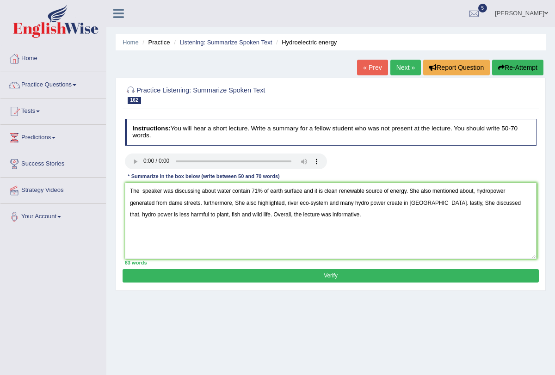
click at [378, 276] on button "Verify" at bounding box center [331, 275] width 416 height 13
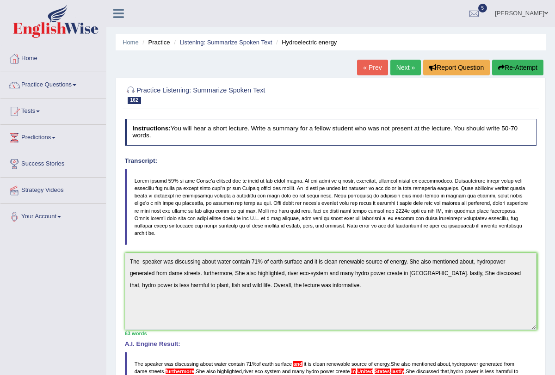
scroll to position [0, 0]
click at [397, 71] on link "Next »" at bounding box center [405, 67] width 31 height 16
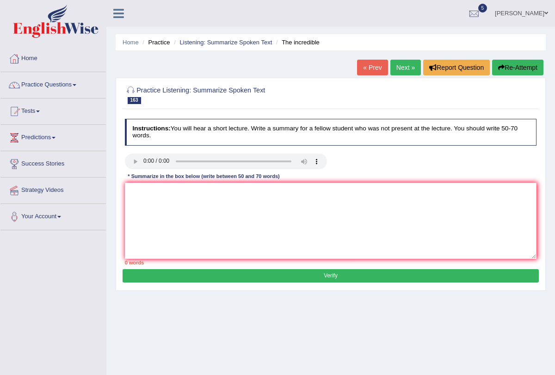
click at [399, 70] on link "Next »" at bounding box center [405, 68] width 31 height 16
click at [141, 195] on textarea at bounding box center [331, 221] width 412 height 76
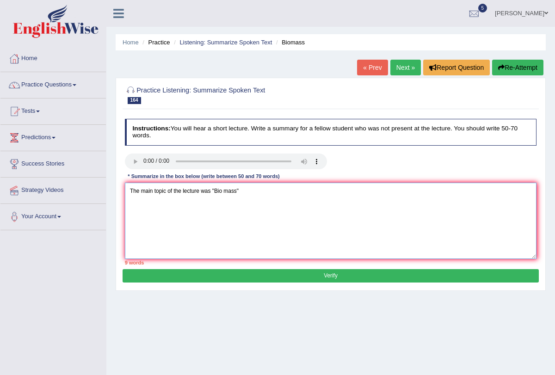
click at [225, 191] on textarea "The main topic of the lecture was "Bio mass"" at bounding box center [331, 221] width 412 height 76
click at [278, 204] on textarea "The main topic of the lecture was "Biomass"" at bounding box center [331, 221] width 412 height 76
click at [313, 190] on textarea "The main topic of the lecture was "Biomass". where he discussed about, biomass …" at bounding box center [331, 221] width 412 height 76
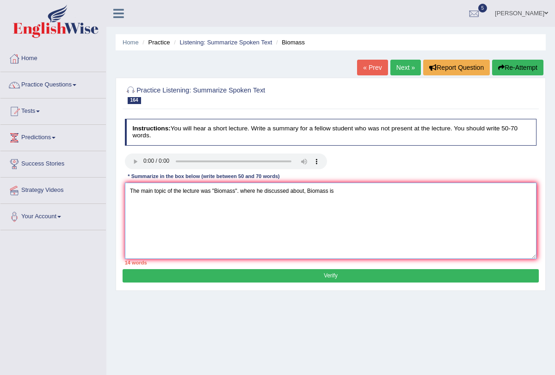
click at [344, 190] on textarea "The main topic of the lecture was "Biomass". where he discussed about, Biomass …" at bounding box center [331, 221] width 412 height 76
click at [147, 201] on textarea "The main topic of the lecture was "Biomass". where he discussed about, Biomass …" at bounding box center [331, 221] width 412 height 76
click at [151, 201] on textarea "The main topic of the lecture was "Biomass". where he discussed about, Biomass …" at bounding box center [331, 221] width 412 height 76
click at [167, 202] on textarea "The main topic of the lecture was "Biomass". where he discussed about, Biomass …" at bounding box center [331, 221] width 412 height 76
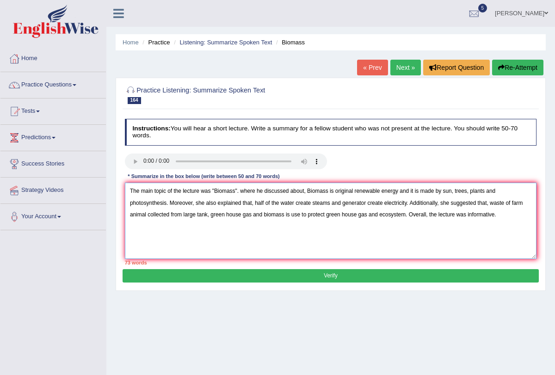
click at [252, 214] on textarea "The main topic of the lecture was "Biomass". where he discussed about, Biomass …" at bounding box center [331, 221] width 412 height 76
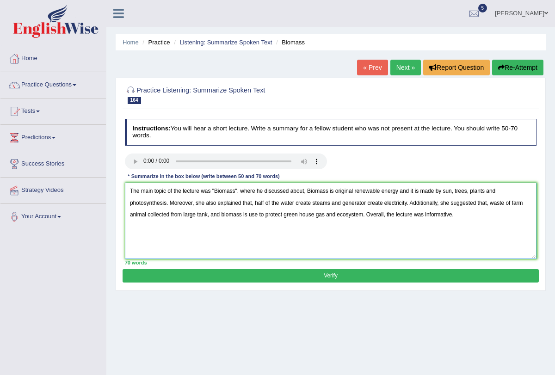
type textarea "The main topic of the lecture was "Biomass". where he discussed about, Biomass …"
click at [334, 272] on button "Verify" at bounding box center [331, 275] width 416 height 13
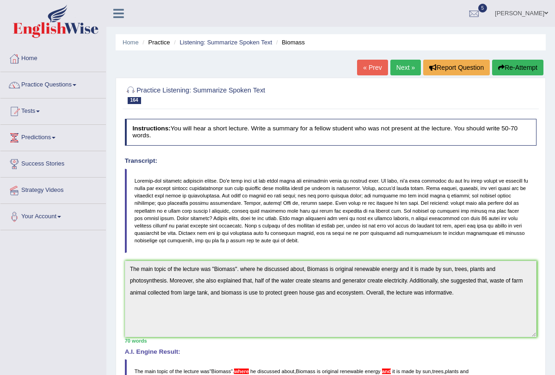
click at [405, 74] on link "Next »" at bounding box center [405, 68] width 31 height 16
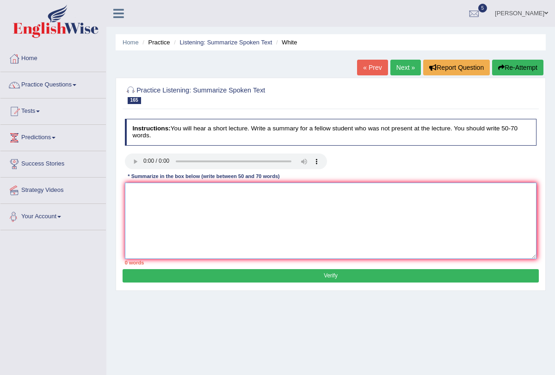
click at [160, 196] on textarea at bounding box center [331, 221] width 412 height 76
type textarea "t"
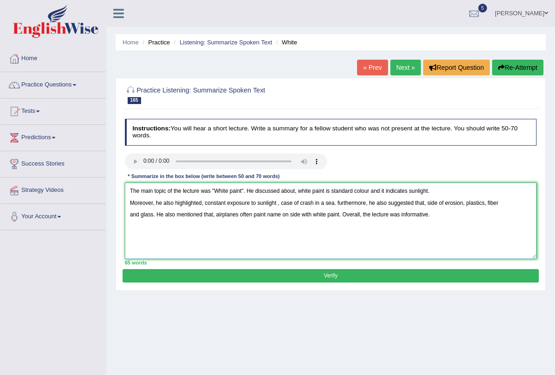
type textarea "The main topic of the lecture was "White paint". He discussed about, white pain…"
click at [223, 278] on button "Verify" at bounding box center [331, 275] width 416 height 13
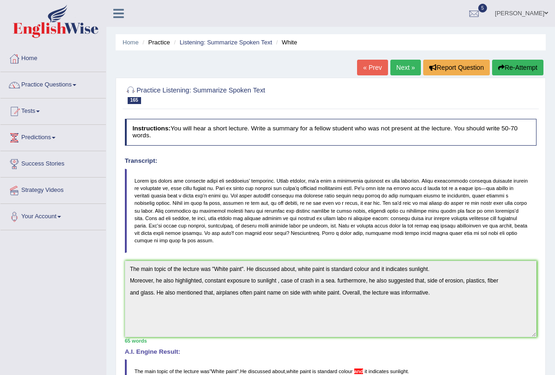
click at [515, 68] on button "Re-Attempt" at bounding box center [517, 68] width 51 height 16
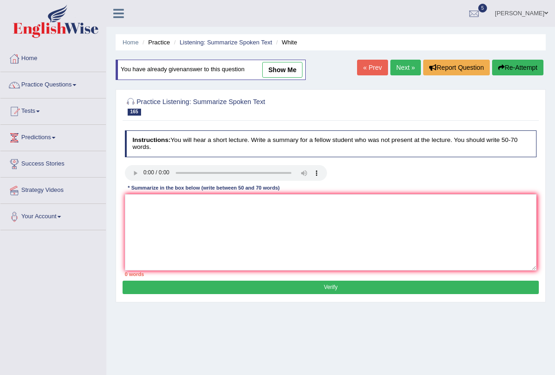
click at [405, 66] on link "Next »" at bounding box center [405, 68] width 31 height 16
click at [394, 67] on link "Next »" at bounding box center [405, 68] width 31 height 16
click at [156, 197] on textarea at bounding box center [331, 232] width 412 height 76
type textarea "t"
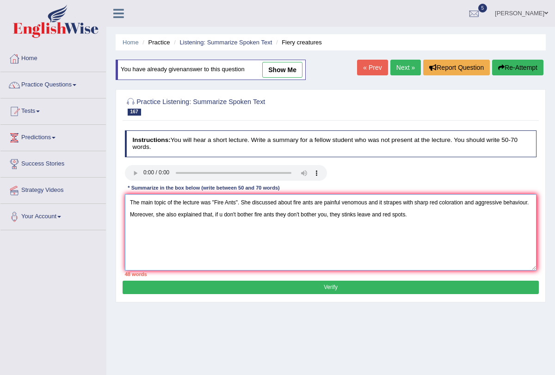
click at [359, 212] on textarea "The main topic of the lecture was "Fire Ants". She discussed about fire ants ar…" at bounding box center [331, 232] width 412 height 76
click at [472, 214] on textarea "The main topic of the lecture was "Fire Ants". She discussed about fire ants ar…" at bounding box center [331, 232] width 412 height 76
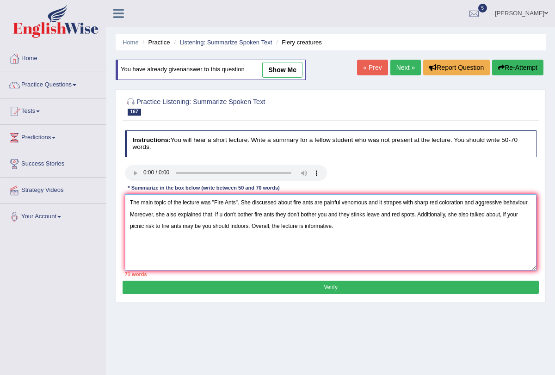
click at [293, 199] on textarea "The main topic of the lecture was "Fire Ants". She discussed about fire ants ar…" at bounding box center [331, 232] width 412 height 76
click at [236, 210] on textarea "The main topic of the lecture was "Fire Ants". She discussed about, fire ants a…" at bounding box center [331, 232] width 412 height 76
click at [237, 210] on textarea "The main topic of the lecture was "Fire Ants". She discussed about, fire ants a…" at bounding box center [331, 232] width 412 height 76
click at [239, 212] on textarea "The main topic of the lecture was "Fire Ants". She discussed about, fire ants a…" at bounding box center [331, 232] width 412 height 76
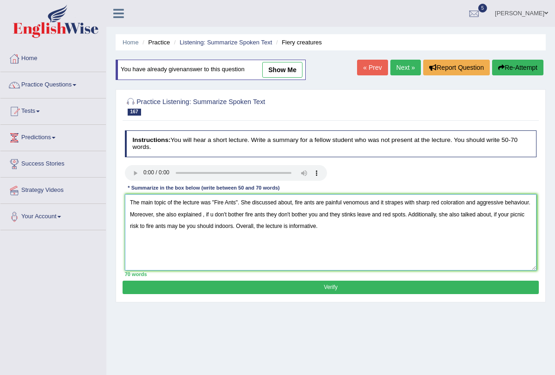
type textarea "The main topic of the lecture was "Fire Ants". She discussed about, fire ants a…"
click at [325, 292] on button "Verify" at bounding box center [331, 287] width 416 height 13
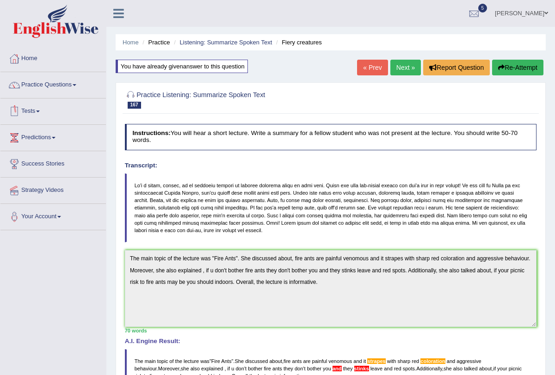
click at [79, 81] on link "Practice Questions" at bounding box center [52, 83] width 105 height 23
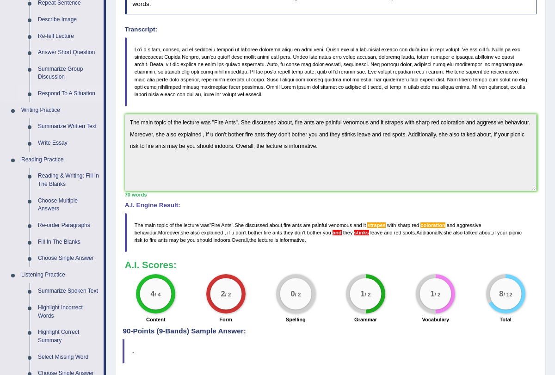
scroll to position [139, 0]
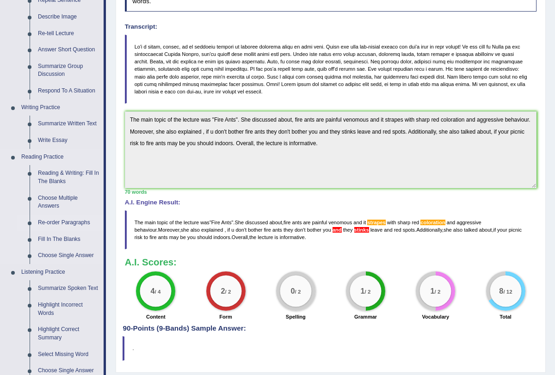
click at [68, 221] on link "Re-order Paragraphs" at bounding box center [69, 222] width 70 height 17
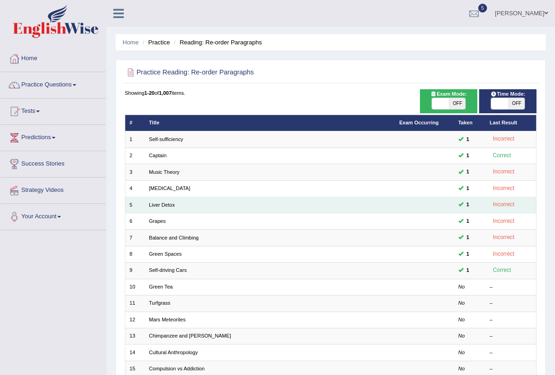
scroll to position [153, 0]
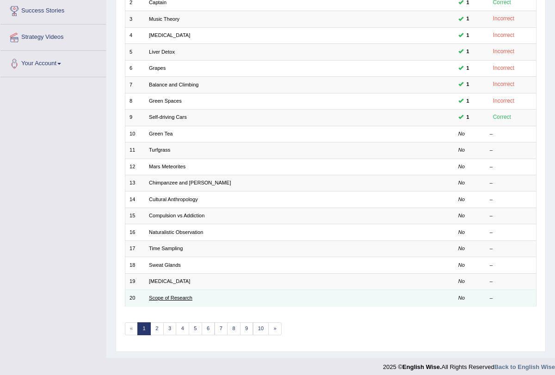
click at [157, 295] on link "Scope of Research" at bounding box center [170, 298] width 43 height 6
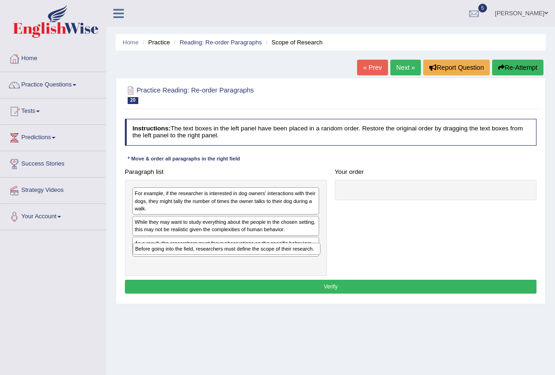
drag, startPoint x: 218, startPoint y: 265, endPoint x: 225, endPoint y: 264, distance: 7.0
click at [222, 264] on div "For example, if the researcher is interested in dog owners' interactions with t…" at bounding box center [226, 228] width 202 height 96
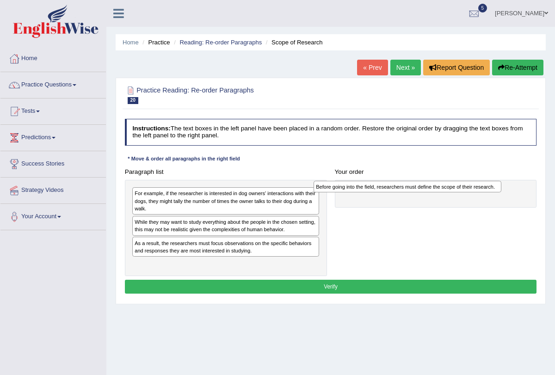
drag, startPoint x: 205, startPoint y: 267, endPoint x: 421, endPoint y: 194, distance: 227.5
click at [421, 194] on div "Paragraph list For example, if the researcher is interested in dog owners' inte…" at bounding box center [331, 220] width 420 height 111
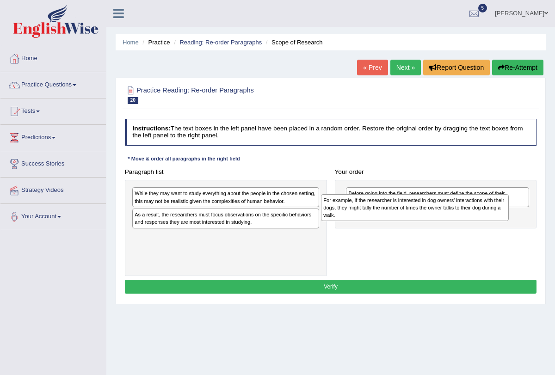
drag, startPoint x: 214, startPoint y: 210, endPoint x: 440, endPoint y: 222, distance: 226.9
click at [440, 222] on div "Paragraph list For example, if the researcher is interested in dog owners' inte…" at bounding box center [331, 220] width 420 height 111
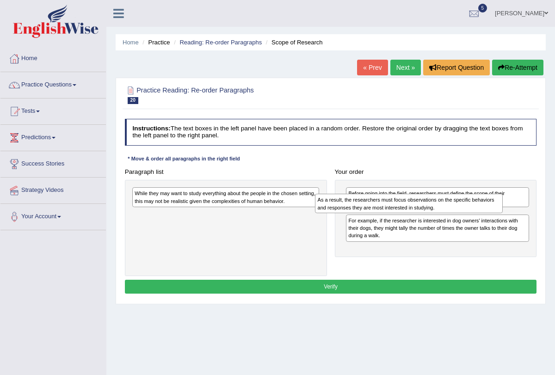
drag, startPoint x: 230, startPoint y: 222, endPoint x: 448, endPoint y: 214, distance: 218.8
click at [448, 214] on div "Paragraph list While they may want to study everything about the people in the …" at bounding box center [331, 220] width 420 height 111
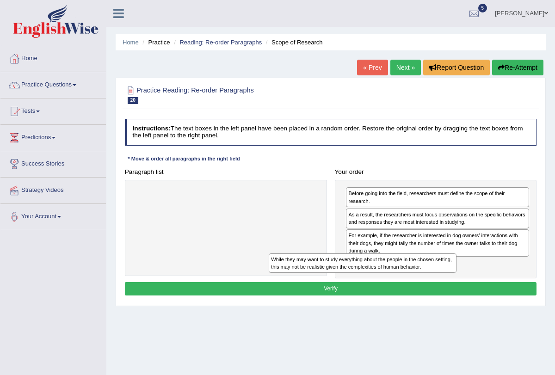
drag, startPoint x: 265, startPoint y: 199, endPoint x: 446, endPoint y: 281, distance: 198.4
click at [446, 281] on div "Instructions: The text boxes in the left panel have been placed in a random ord…" at bounding box center [331, 208] width 416 height 187
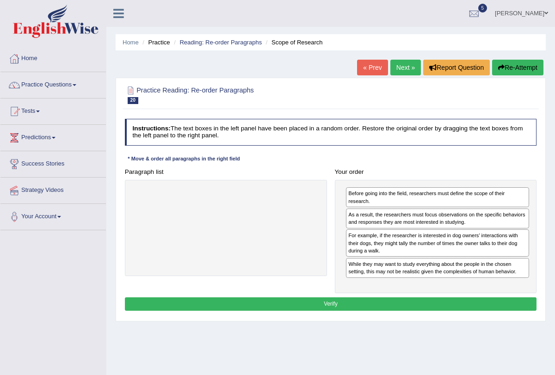
click at [362, 300] on button "Verify" at bounding box center [331, 303] width 412 height 13
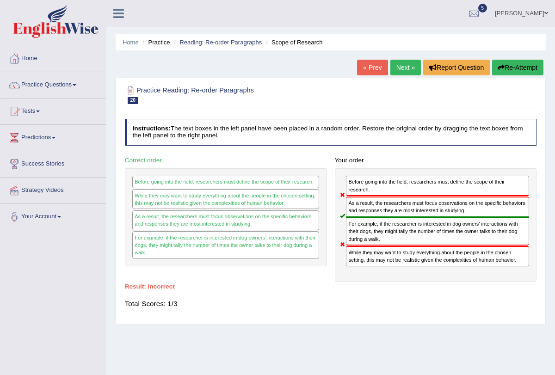
click at [396, 65] on link "Next »" at bounding box center [405, 68] width 31 height 16
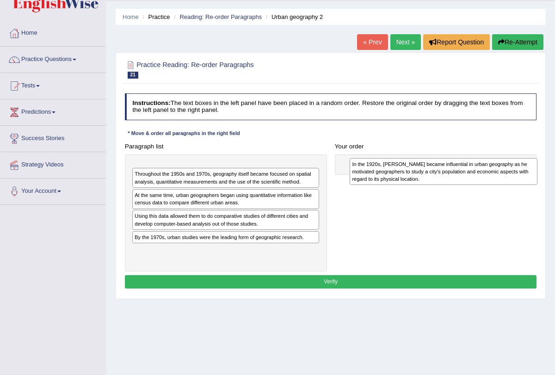
drag, startPoint x: 171, startPoint y: 179, endPoint x: 429, endPoint y: 178, distance: 258.0
click at [429, 178] on div "In the 1920s, [PERSON_NAME] became influential in urban geography as he motivat…" at bounding box center [443, 171] width 188 height 27
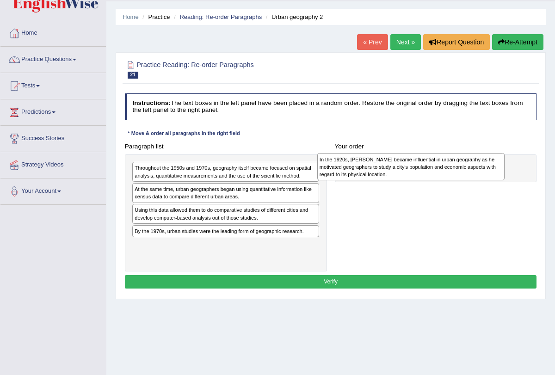
drag, startPoint x: 157, startPoint y: 173, endPoint x: 377, endPoint y: 167, distance: 219.7
click at [377, 167] on div "In the 1920s, Carl Sauer became influential in urban geography as he motivated …" at bounding box center [411, 166] width 188 height 27
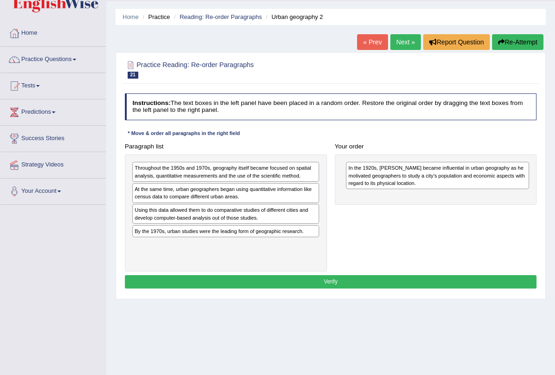
click at [206, 194] on div "At the same time, urban geographers began using quantitative information like c…" at bounding box center [225, 193] width 187 height 20
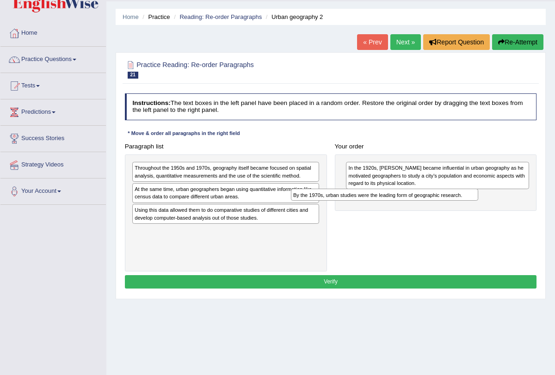
drag, startPoint x: 183, startPoint y: 234, endPoint x: 374, endPoint y: 207, distance: 193.3
click at [374, 207] on div "Paragraph list Throughout the 1950s and 1970s, geography itself became focused …" at bounding box center [331, 206] width 420 height 132
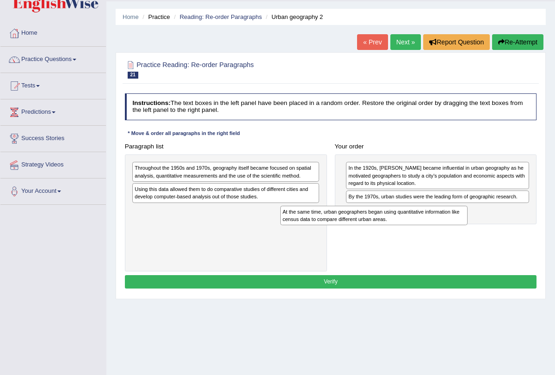
drag, startPoint x: 246, startPoint y: 192, endPoint x: 426, endPoint y: 226, distance: 183.5
click at [426, 226] on div "Paragraph list Throughout the 1950s and 1970s, geography itself became focused …" at bounding box center [331, 206] width 420 height 132
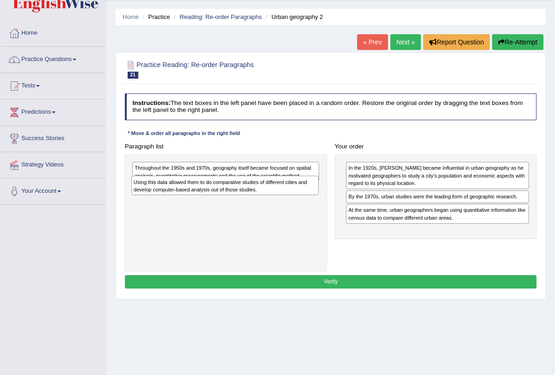
drag, startPoint x: 228, startPoint y: 196, endPoint x: 257, endPoint y: 201, distance: 30.1
click at [249, 200] on div "Throughout the 1950s and 1970s, geography itself became focused on spatial anal…" at bounding box center [226, 212] width 202 height 117
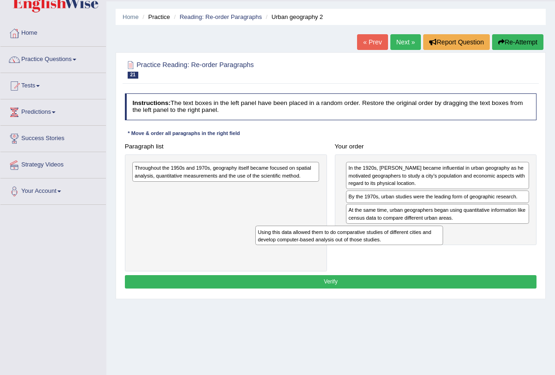
drag, startPoint x: 253, startPoint y: 193, endPoint x: 449, endPoint y: 251, distance: 204.2
click at [449, 251] on div "Paragraph list Throughout the 1950s and 1970s, geography itself became focused …" at bounding box center [331, 206] width 420 height 132
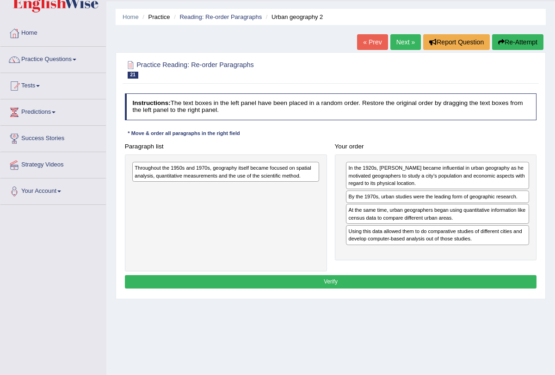
drag, startPoint x: 224, startPoint y: 173, endPoint x: 253, endPoint y: 183, distance: 30.7
click at [246, 180] on div "Throughout the 1950s and 1970s, geography itself became focused on spatial anal…" at bounding box center [225, 172] width 187 height 20
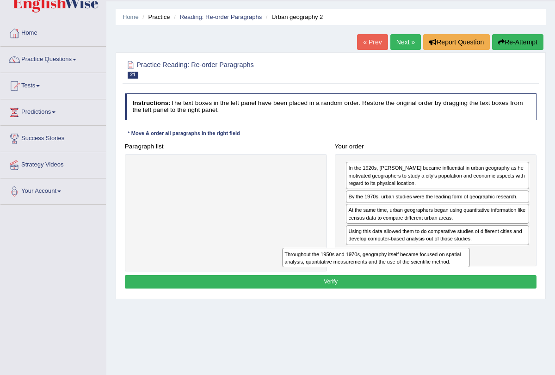
drag, startPoint x: 253, startPoint y: 171, endPoint x: 438, endPoint y: 275, distance: 212.2
click at [438, 275] on div "Instructions: The text boxes in the left panel have been placed in a random ord…" at bounding box center [331, 192] width 416 height 205
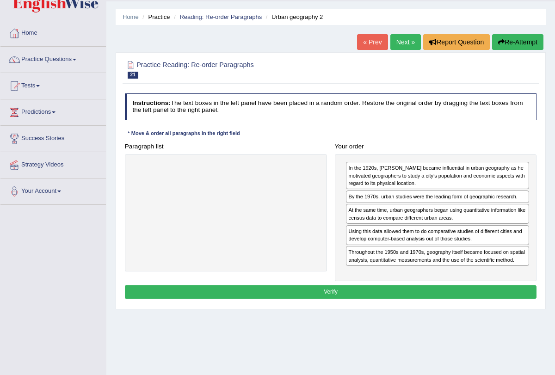
click at [371, 286] on button "Verify" at bounding box center [331, 291] width 412 height 13
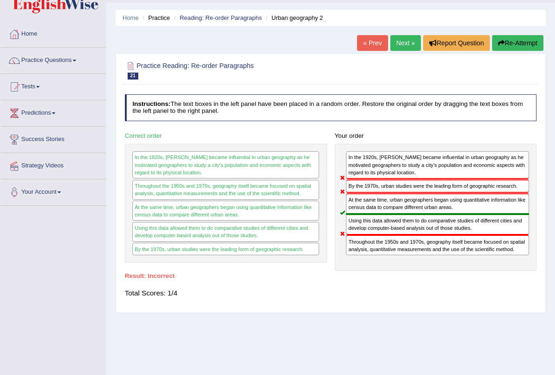
scroll to position [24, 0]
click at [397, 46] on link "Next »" at bounding box center [405, 44] width 31 height 16
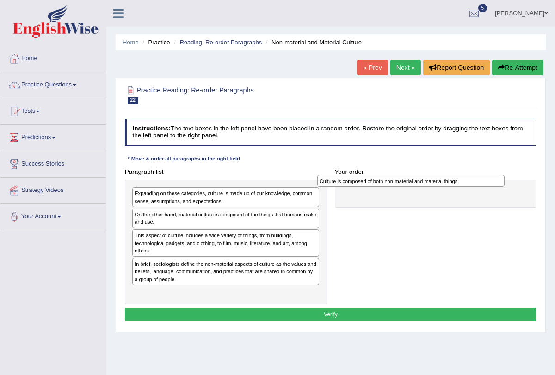
drag, startPoint x: 223, startPoint y: 293, endPoint x: 442, endPoint y: 185, distance: 244.2
click at [442, 185] on div "Culture is composed of both non-material and material things." at bounding box center [411, 181] width 188 height 12
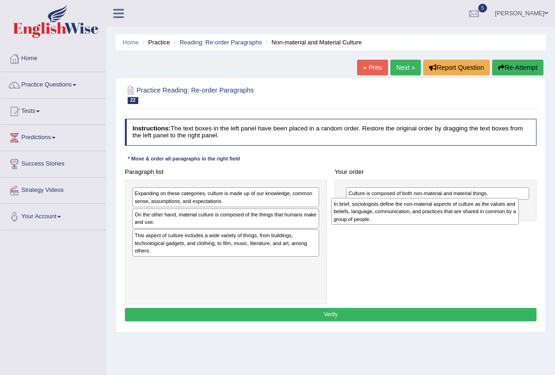
drag, startPoint x: 251, startPoint y: 275, endPoint x: 488, endPoint y: 222, distance: 242.0
click at [488, 222] on div "In brief, sociologists define the non-material aspects of culture as the values…" at bounding box center [425, 211] width 188 height 27
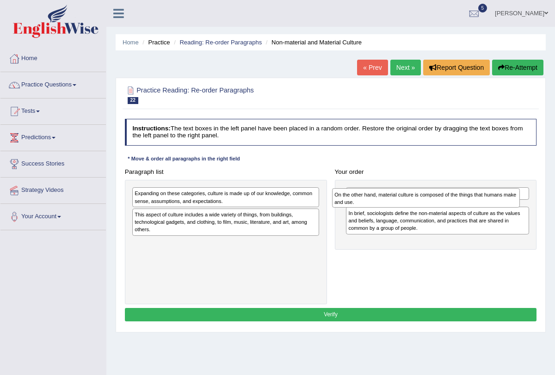
drag, startPoint x: 234, startPoint y: 220, endPoint x: 471, endPoint y: 204, distance: 237.6
click at [471, 204] on div "On the other hand, material culture is composed of the things that humans make …" at bounding box center [426, 197] width 188 height 19
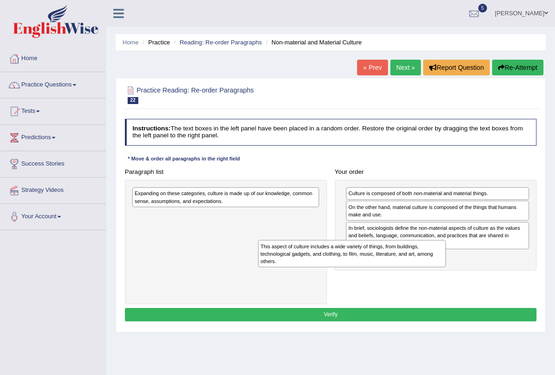
drag, startPoint x: 232, startPoint y: 221, endPoint x: 405, endPoint y: 268, distance: 179.8
click at [402, 268] on div "Paragraph list Expanding on these categories, culture is made up of our knowled…" at bounding box center [331, 234] width 420 height 139
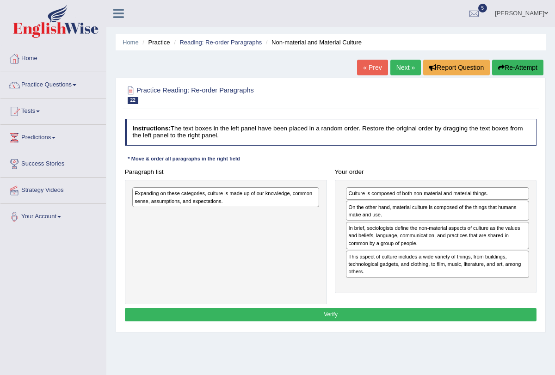
click at [257, 197] on div "Expanding on these categories, culture is made up of our knowledge, common sens…" at bounding box center [225, 197] width 187 height 20
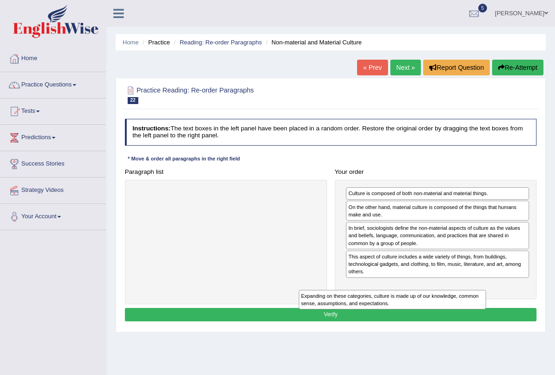
drag, startPoint x: 251, startPoint y: 192, endPoint x: 460, endPoint y: 308, distance: 239.2
click at [460, 309] on div "Instructions: The text boxes in the left panel have been placed in a random ord…" at bounding box center [331, 221] width 416 height 213
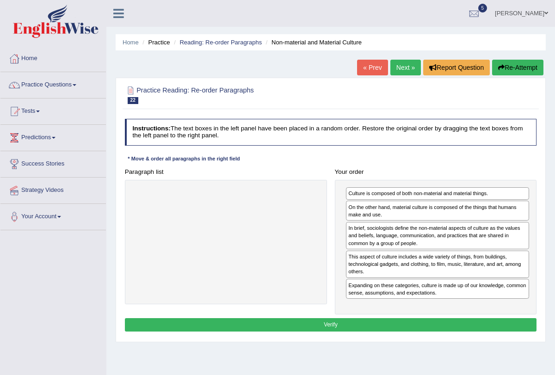
click at [337, 325] on button "Verify" at bounding box center [331, 324] width 412 height 13
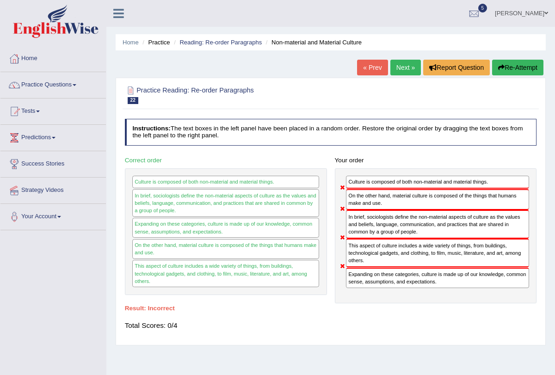
click at [394, 72] on link "Next »" at bounding box center [405, 68] width 31 height 16
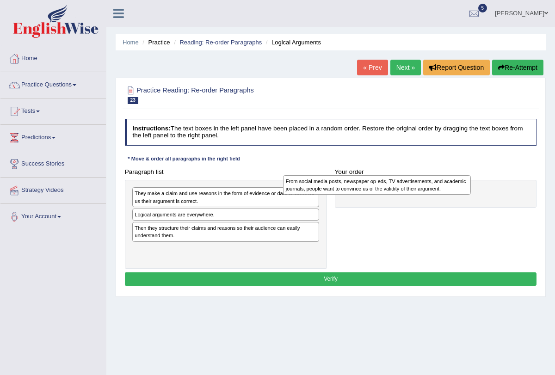
drag, startPoint x: 208, startPoint y: 202, endPoint x: 386, endPoint y: 191, distance: 178.8
click at [386, 191] on div "From social media posts, newspaper op-eds, TV advertisements, and academic jour…" at bounding box center [377, 184] width 188 height 19
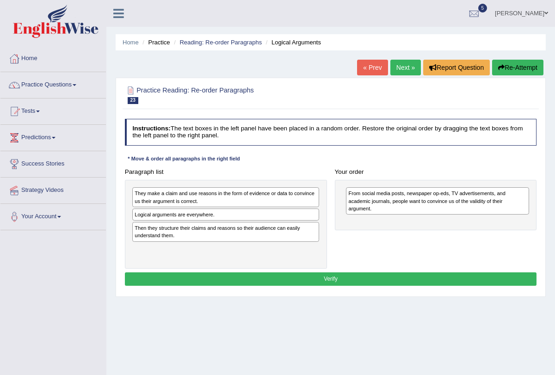
drag, startPoint x: 212, startPoint y: 231, endPoint x: 242, endPoint y: 231, distance: 30.5
click at [234, 231] on div "Then they structure their claims and reasons so their audience can easily under…" at bounding box center [225, 232] width 187 height 20
drag, startPoint x: 196, startPoint y: 233, endPoint x: 213, endPoint y: 233, distance: 17.1
click at [204, 233] on div "They make a claim and use reasons in the form of evidence or data to convince u…" at bounding box center [226, 224] width 202 height 89
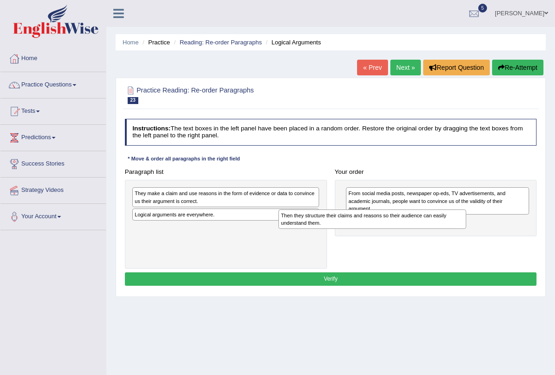
drag, startPoint x: 176, startPoint y: 232, endPoint x: 350, endPoint y: 228, distance: 174.3
click at [350, 228] on div "Then they structure their claims and reasons so their audience can easily under…" at bounding box center [372, 218] width 188 height 19
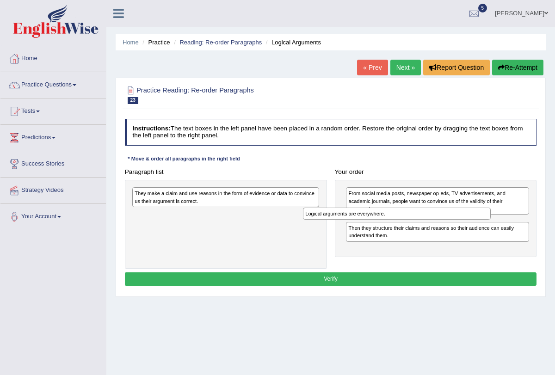
drag, startPoint x: 231, startPoint y: 216, endPoint x: 435, endPoint y: 224, distance: 203.5
click at [435, 224] on div "Paragraph list They make a claim and use reasons in the form of evidence or dat…" at bounding box center [331, 217] width 420 height 104
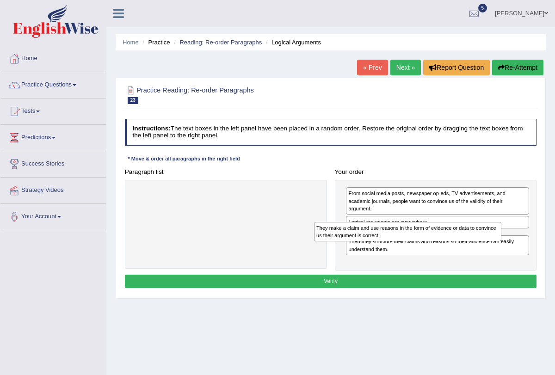
drag, startPoint x: 266, startPoint y: 196, endPoint x: 485, endPoint y: 240, distance: 224.0
click at [485, 240] on div "Paragraph list They make a claim and use reasons in the form of evidence or dat…" at bounding box center [331, 218] width 420 height 106
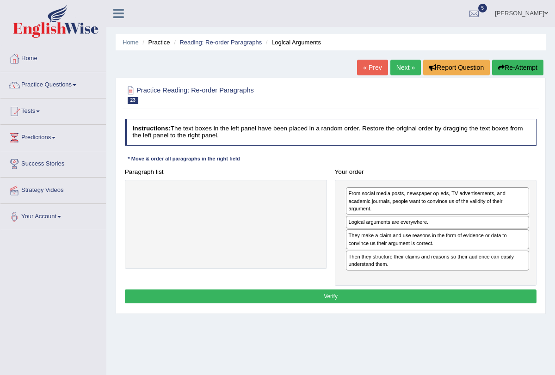
click at [367, 289] on button "Verify" at bounding box center [331, 295] width 412 height 13
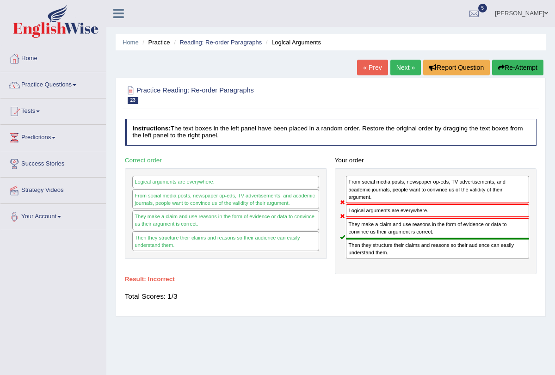
click at [399, 66] on link "Next »" at bounding box center [405, 68] width 31 height 16
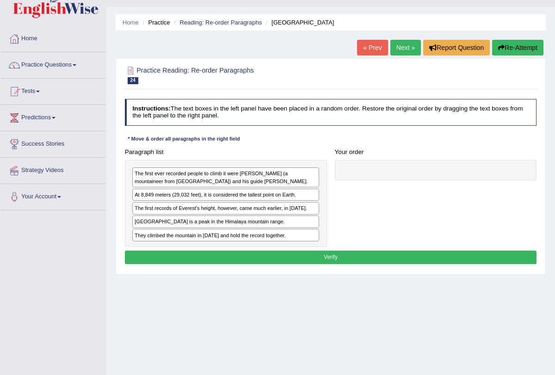
scroll to position [25, 0]
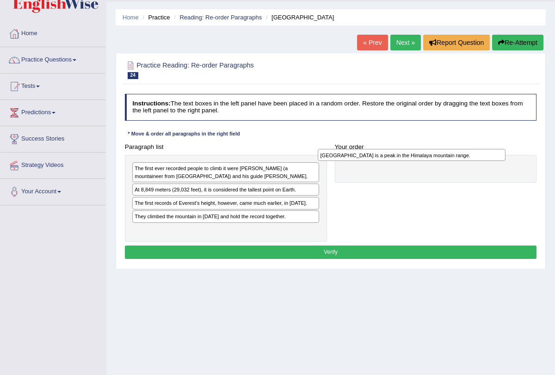
drag, startPoint x: 197, startPoint y: 215, endPoint x: 417, endPoint y: 158, distance: 228.0
click at [417, 158] on div "[GEOGRAPHIC_DATA] is a peak in the Himalaya mountain range." at bounding box center [412, 155] width 188 height 12
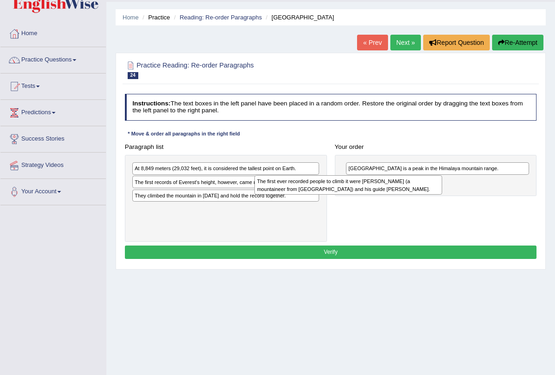
drag, startPoint x: 238, startPoint y: 175, endPoint x: 408, endPoint y: 196, distance: 171.4
click at [408, 196] on div "Paragraph list The first ever recorded people to climb it were Edmund Hillary (…" at bounding box center [331, 191] width 420 height 102
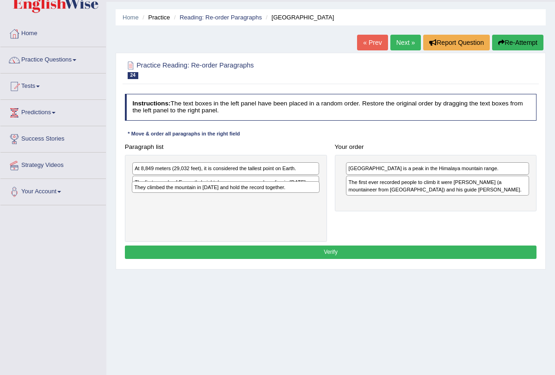
drag, startPoint x: 241, startPoint y: 195, endPoint x: 260, endPoint y: 195, distance: 18.5
click at [250, 195] on div "At 8,849 meters (29,032 feet), it is considered the tallest point on Earth. The…" at bounding box center [226, 198] width 202 height 87
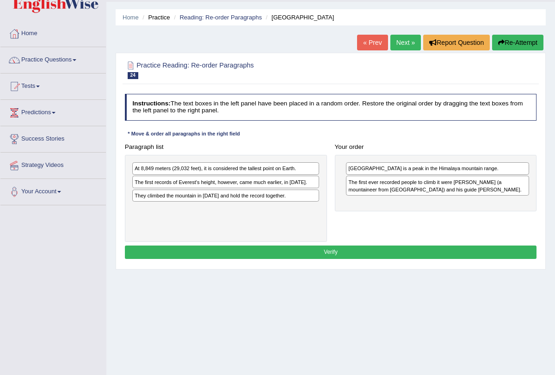
drag, startPoint x: 216, startPoint y: 195, endPoint x: 224, endPoint y: 195, distance: 7.9
click at [224, 195] on div "At 8,849 meters (29,032 feet), it is considered the tallest point on Earth. The…" at bounding box center [226, 198] width 202 height 87
drag, startPoint x: 214, startPoint y: 183, endPoint x: 228, endPoint y: 180, distance: 14.1
click at [227, 180] on div "At 8,849 meters (29,032 feet), it is considered the tallest point on Earth. The…" at bounding box center [226, 198] width 202 height 87
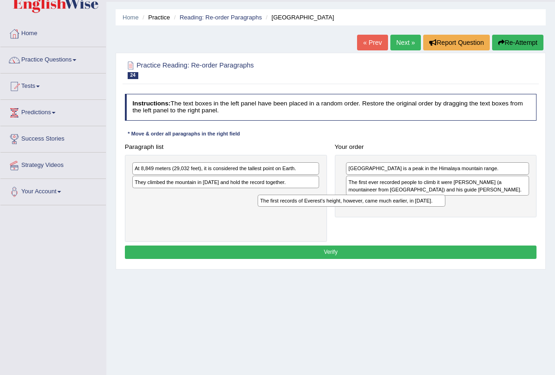
drag, startPoint x: 239, startPoint y: 182, endPoint x: 426, endPoint y: 205, distance: 188.6
click at [426, 205] on div "Paragraph list At 8,849 meters (29,032 feet), it is considered the tallest poin…" at bounding box center [331, 191] width 420 height 102
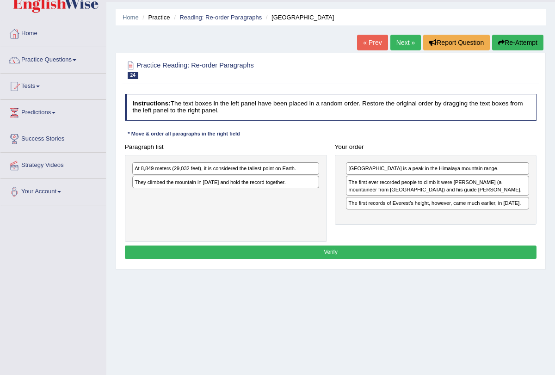
drag, startPoint x: 283, startPoint y: 179, endPoint x: 308, endPoint y: 187, distance: 25.7
click at [298, 183] on div "They climbed the mountain in 1953 and hold the record together." at bounding box center [225, 182] width 187 height 12
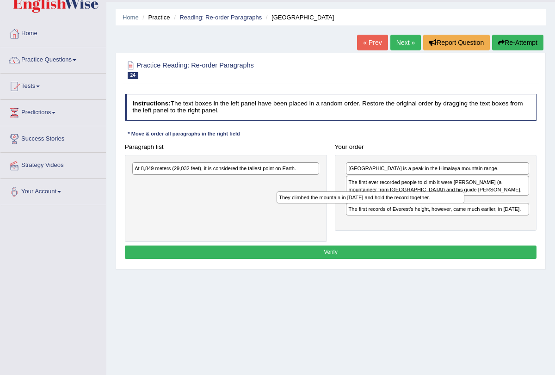
drag, startPoint x: 260, startPoint y: 180, endPoint x: 435, endPoint y: 206, distance: 177.5
click at [435, 206] on div "Paragraph list At 8,849 meters (29,032 feet), it is considered the tallest poin…" at bounding box center [331, 191] width 420 height 102
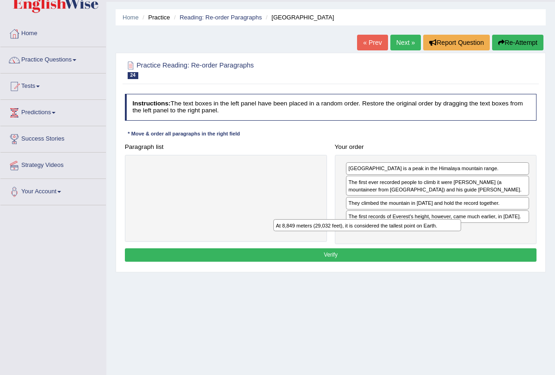
drag, startPoint x: 290, startPoint y: 167, endPoint x: 465, endPoint y: 236, distance: 187.8
click at [465, 236] on div "Paragraph list At 8,849 meters (29,032 feet), it is considered the tallest poin…" at bounding box center [331, 192] width 420 height 104
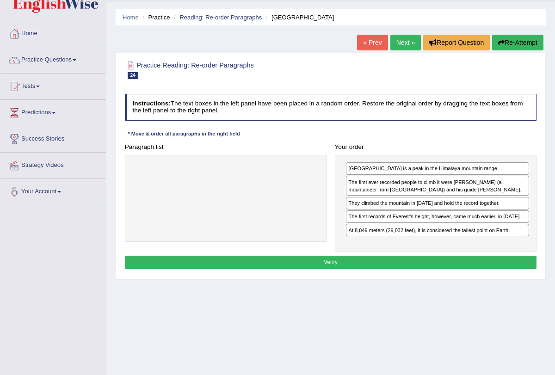
click at [453, 259] on button "Verify" at bounding box center [331, 262] width 412 height 13
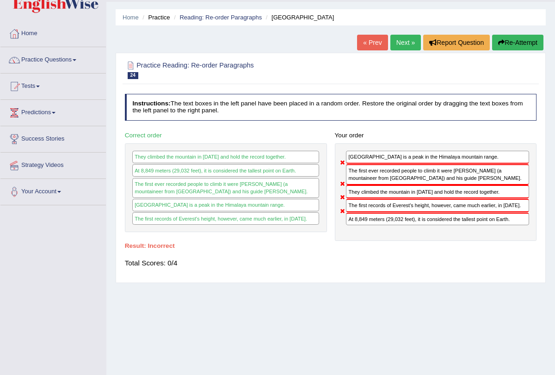
click at [405, 43] on link "Next »" at bounding box center [405, 43] width 31 height 16
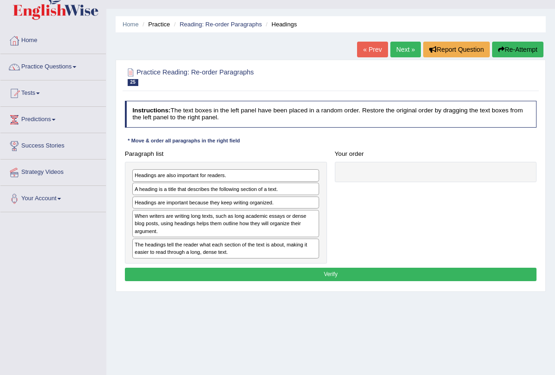
scroll to position [26, 0]
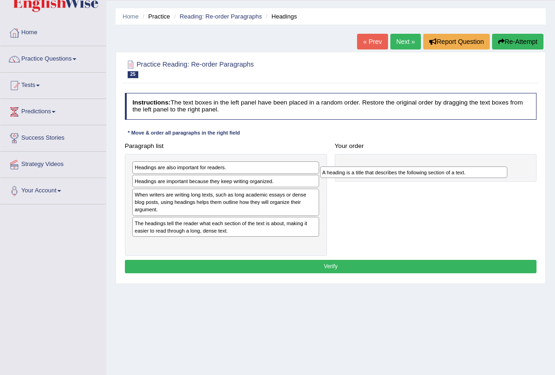
drag, startPoint x: 225, startPoint y: 183, endPoint x: 447, endPoint y: 175, distance: 223.0
click at [447, 175] on div "Paragraph list Headings are also important for readers. A heading is a title th…" at bounding box center [331, 197] width 420 height 116
drag, startPoint x: 228, startPoint y: 228, endPoint x: 254, endPoint y: 225, distance: 25.6
click at [235, 227] on div "Headings are also important for readers. Headings are important because they ke…" at bounding box center [226, 205] width 202 height 102
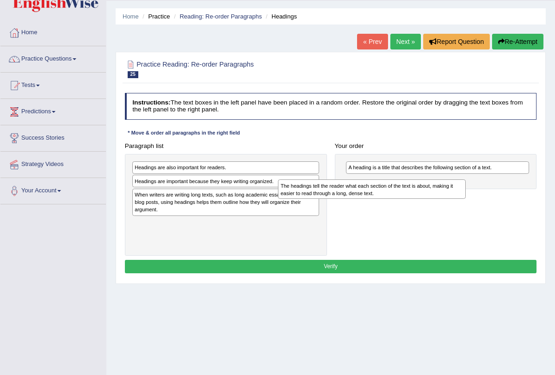
drag, startPoint x: 184, startPoint y: 233, endPoint x: 371, endPoint y: 202, distance: 189.8
click at [371, 202] on div "Paragraph list Headings are also important for readers. Headings are important …" at bounding box center [331, 197] width 420 height 116
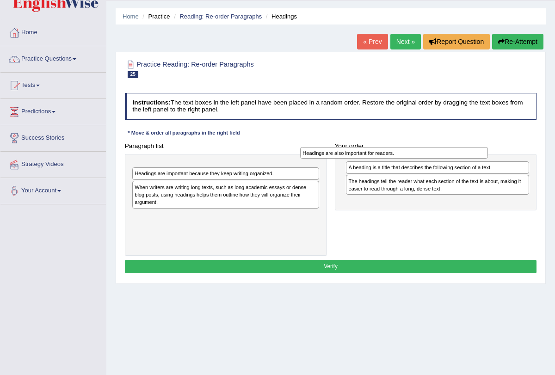
drag, startPoint x: 238, startPoint y: 169, endPoint x: 442, endPoint y: 157, distance: 204.7
click at [442, 157] on div "Headings are also important for readers." at bounding box center [394, 153] width 188 height 12
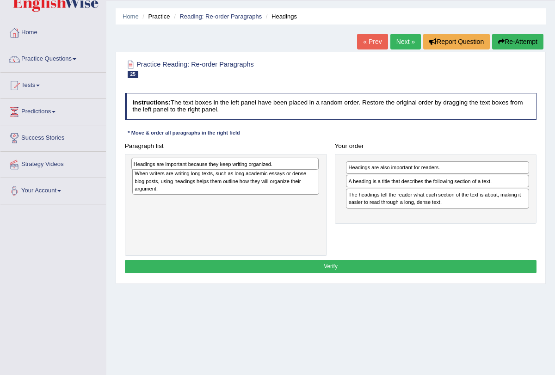
drag, startPoint x: 250, startPoint y: 169, endPoint x: 275, endPoint y: 169, distance: 24.5
click at [260, 169] on div "Headings are important because they keep writing organized. When writers are wr…" at bounding box center [226, 205] width 202 height 102
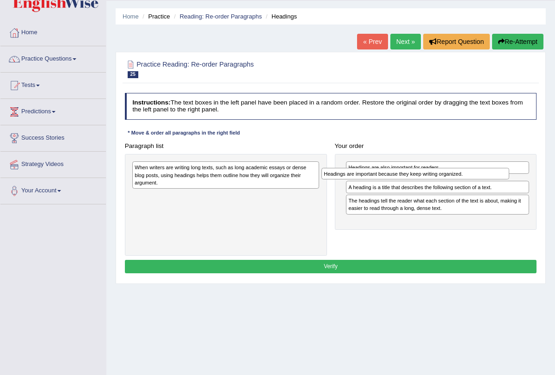
drag, startPoint x: 257, startPoint y: 165, endPoint x: 486, endPoint y: 180, distance: 228.8
click at [486, 180] on div "Headings are important because they keep writing organized." at bounding box center [415, 174] width 188 height 12
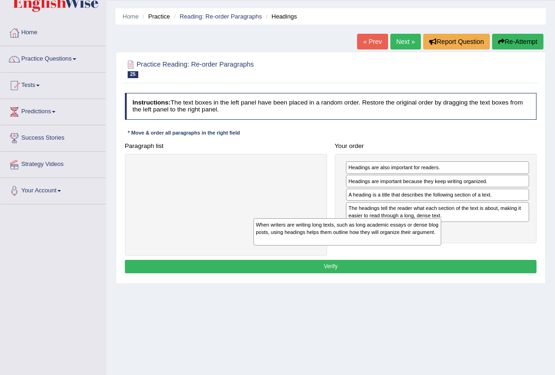
drag, startPoint x: 272, startPoint y: 178, endPoint x: 431, endPoint y: 255, distance: 176.4
click at [428, 254] on div "Paragraph list When writers are writing long texts, such as long academic essay…" at bounding box center [331, 197] width 420 height 116
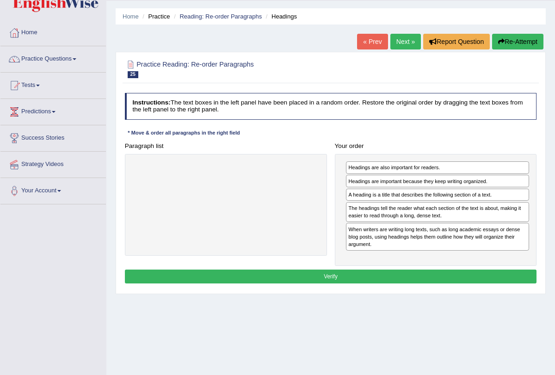
click at [391, 270] on button "Verify" at bounding box center [331, 276] width 412 height 13
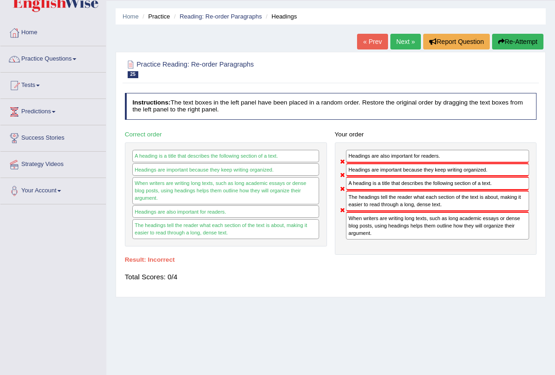
click at [396, 43] on link "Next »" at bounding box center [405, 42] width 31 height 16
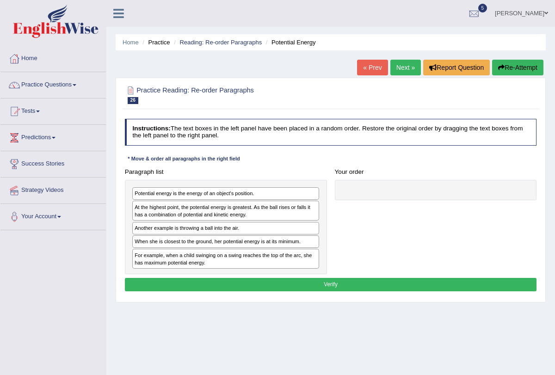
drag, startPoint x: 221, startPoint y: 195, endPoint x: 246, endPoint y: 191, distance: 24.7
click at [245, 191] on div "Potential energy is the energy of an object's position." at bounding box center [225, 193] width 187 height 12
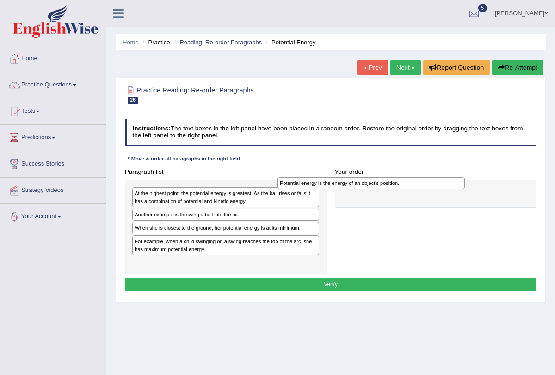
drag, startPoint x: 198, startPoint y: 194, endPoint x: 384, endPoint y: 183, distance: 185.7
click at [384, 183] on div "Potential energy is the energy of an object's position." at bounding box center [371, 183] width 188 height 12
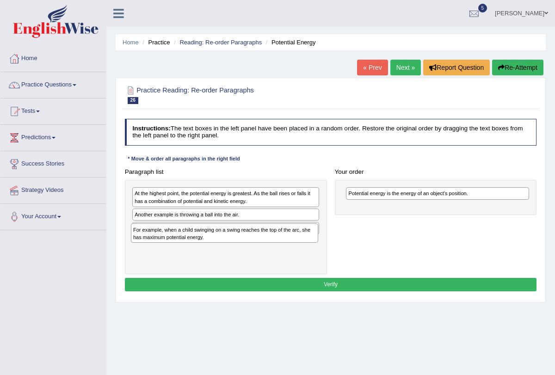
drag, startPoint x: 240, startPoint y: 249, endPoint x: 250, endPoint y: 249, distance: 9.2
click at [249, 249] on div "At the highest point, the potential energy is greatest. As the ball rises or fa…" at bounding box center [226, 227] width 202 height 94
drag, startPoint x: 210, startPoint y: 246, endPoint x: 389, endPoint y: 221, distance: 181.1
click at [389, 221] on div "Paragraph list At the highest point, the potential energy is greatest. As the b…" at bounding box center [331, 219] width 420 height 109
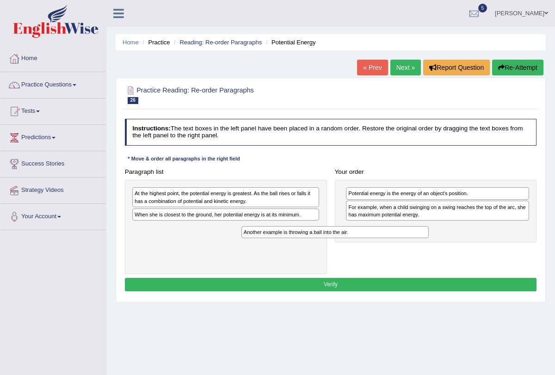
drag, startPoint x: 259, startPoint y: 214, endPoint x: 398, endPoint y: 242, distance: 141.5
click at [398, 242] on div "Paragraph list At the highest point, the potential energy is greatest. As the b…" at bounding box center [331, 219] width 420 height 109
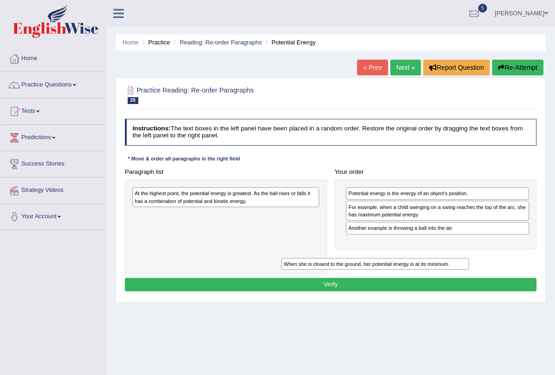
drag, startPoint x: 274, startPoint y: 217, endPoint x: 458, endPoint y: 270, distance: 191.1
click at [458, 270] on div "Paragraph list At the highest point, the potential energy is greatest. As the b…" at bounding box center [331, 219] width 420 height 109
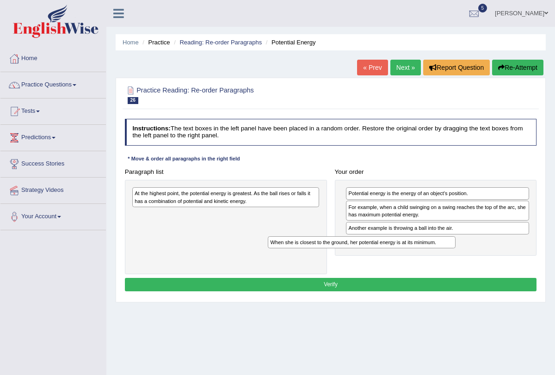
drag, startPoint x: 251, startPoint y: 214, endPoint x: 426, endPoint y: 253, distance: 179.1
click at [425, 253] on div "Paragraph list At the highest point, the potential energy is greatest. As the b…" at bounding box center [331, 219] width 420 height 109
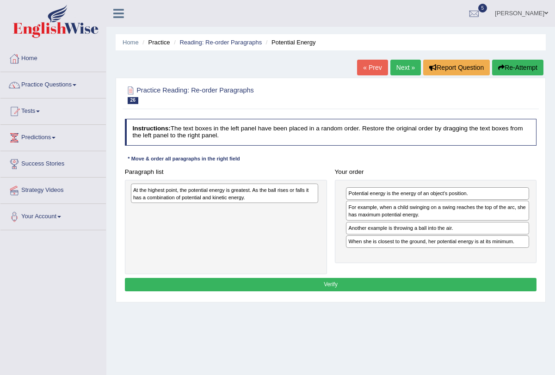
drag, startPoint x: 266, startPoint y: 195, endPoint x: 286, endPoint y: 202, distance: 21.1
click at [281, 200] on div "At the highest point, the potential energy is greatest. As the ball rises or fa…" at bounding box center [225, 193] width 188 height 19
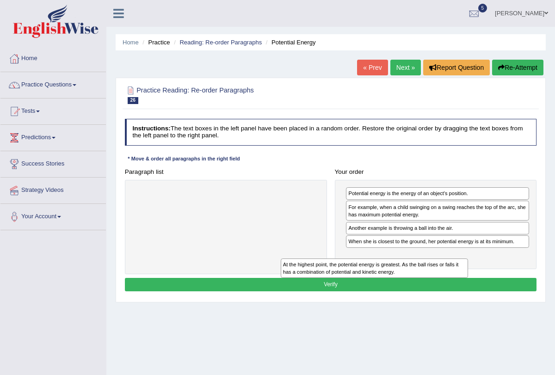
drag, startPoint x: 255, startPoint y: 196, endPoint x: 454, endPoint y: 270, distance: 212.3
click at [454, 270] on div "Paragraph list At the highest point, the potential energy is greatest. As the b…" at bounding box center [331, 219] width 420 height 109
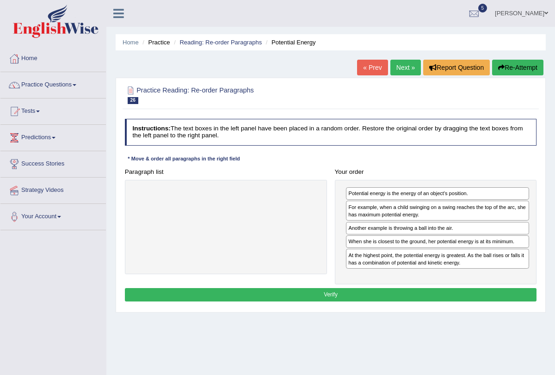
click at [380, 291] on button "Verify" at bounding box center [331, 294] width 412 height 13
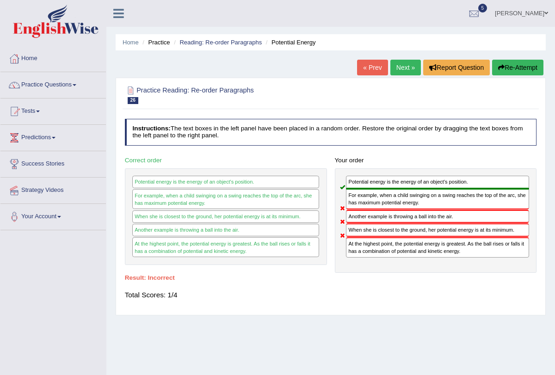
click at [403, 65] on link "Next »" at bounding box center [405, 68] width 31 height 16
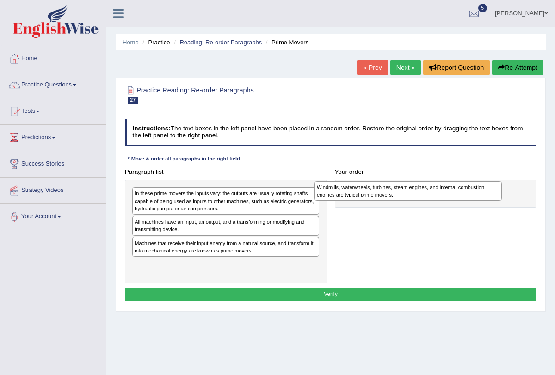
drag, startPoint x: 213, startPoint y: 243, endPoint x: 432, endPoint y: 190, distance: 225.4
click at [432, 190] on div "Windmills, waterwheels, turbines, steam engines, and internal-combustion engine…" at bounding box center [408, 190] width 188 height 19
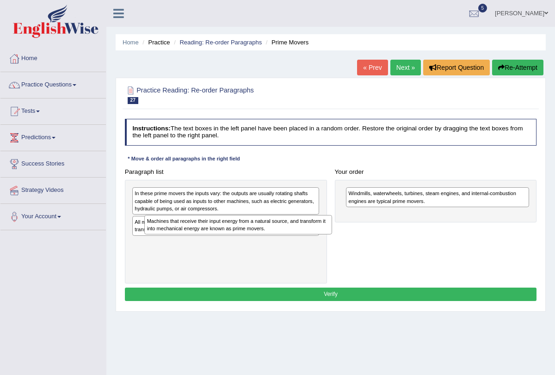
drag, startPoint x: 254, startPoint y: 248, endPoint x: 262, endPoint y: 248, distance: 7.9
click at [264, 245] on div "In these prime movers the inputs vary: the outputs are usually rotating shafts …" at bounding box center [226, 232] width 202 height 104
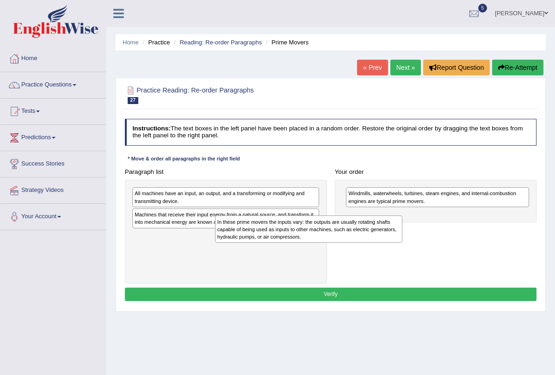
drag, startPoint x: 239, startPoint y: 205, endPoint x: 366, endPoint y: 242, distance: 132.5
click at [365, 242] on div "Paragraph list In these prime movers the inputs vary: the outputs are usually r…" at bounding box center [331, 224] width 420 height 118
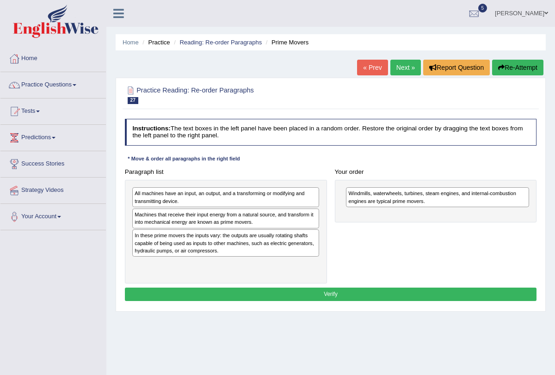
click at [276, 234] on div "In these prime movers the inputs vary: the outputs are usually rotating shafts …" at bounding box center [225, 242] width 187 height 27
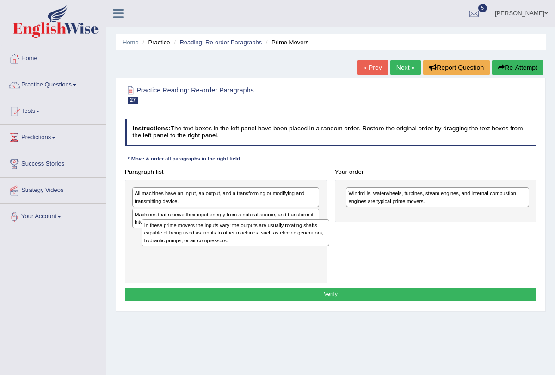
drag, startPoint x: 252, startPoint y: 235, endPoint x: 272, endPoint y: 237, distance: 19.5
click at [270, 237] on div "In these prime movers the inputs vary: the outputs are usually rotating shafts …" at bounding box center [235, 232] width 188 height 27
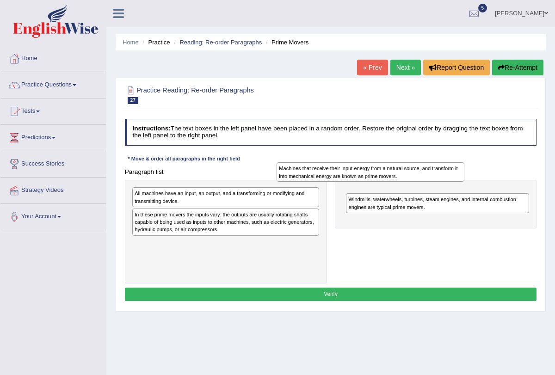
drag, startPoint x: 246, startPoint y: 220, endPoint x: 419, endPoint y: 174, distance: 178.8
click at [419, 174] on div "Machines that receive their input energy from a natural source, and transform i…" at bounding box center [370, 171] width 188 height 19
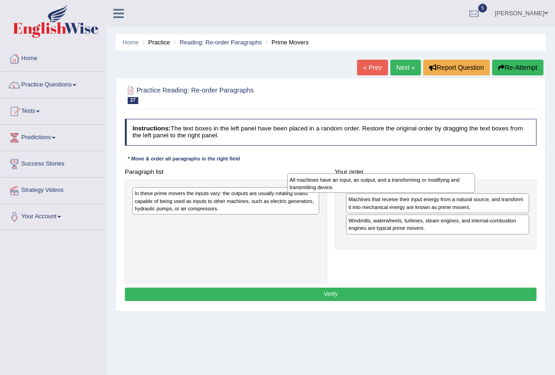
drag, startPoint x: 212, startPoint y: 196, endPoint x: 403, endPoint y: 183, distance: 191.0
click at [403, 183] on div "All machines have an input, an output, and a transforming or modifying and tran…" at bounding box center [381, 182] width 188 height 19
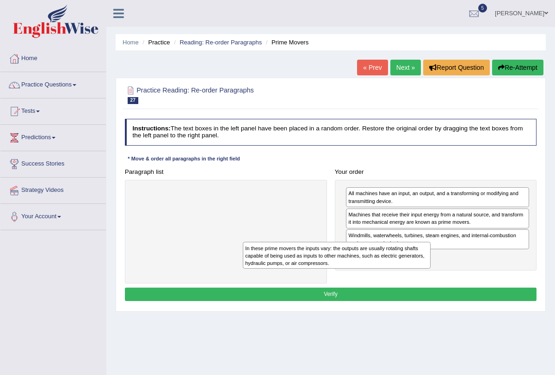
drag, startPoint x: 227, startPoint y: 198, endPoint x: 375, endPoint y: 266, distance: 163.4
click at [372, 266] on div "In these prime movers the inputs vary: the outputs are usually rotating shafts …" at bounding box center [337, 255] width 188 height 27
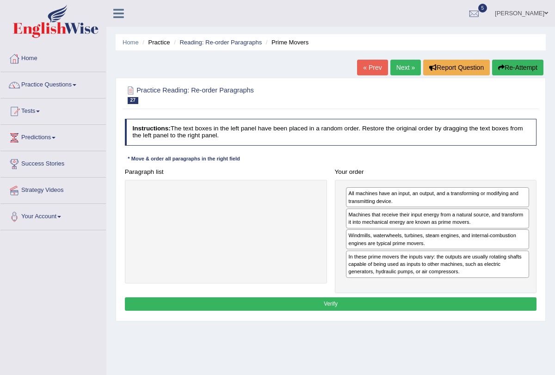
click at [330, 300] on button "Verify" at bounding box center [331, 303] width 412 height 13
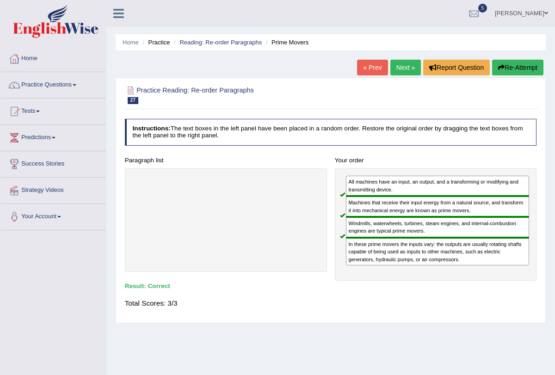
click at [404, 68] on link "Next »" at bounding box center [405, 68] width 31 height 16
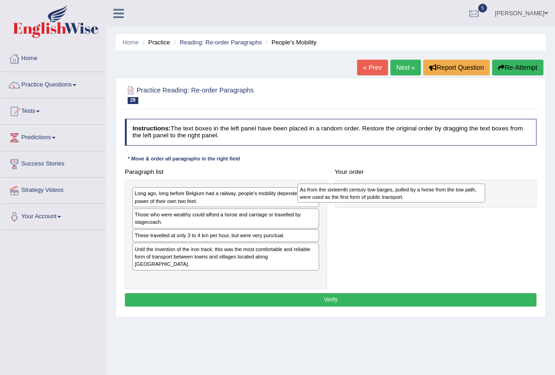
drag, startPoint x: 205, startPoint y: 276, endPoint x: 402, endPoint y: 201, distance: 210.4
click at [402, 201] on div "As from the sixteenth century tow barges, pulled by a horse from the tow path, …" at bounding box center [391, 193] width 188 height 19
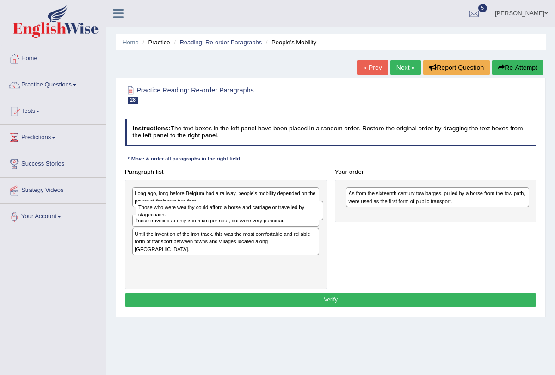
drag, startPoint x: 234, startPoint y: 223, endPoint x: 253, endPoint y: 221, distance: 19.2
click at [253, 221] on div "Long ago, long before Belgium had a railway, people's mobility depended on the …" at bounding box center [226, 234] width 202 height 109
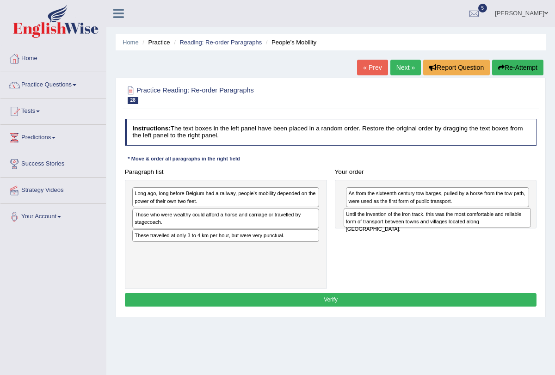
drag, startPoint x: 229, startPoint y: 247, endPoint x: 479, endPoint y: 221, distance: 251.9
click at [479, 221] on div "Until the invention of the iron track. this was the most comfortable and reliab…" at bounding box center [437, 217] width 188 height 19
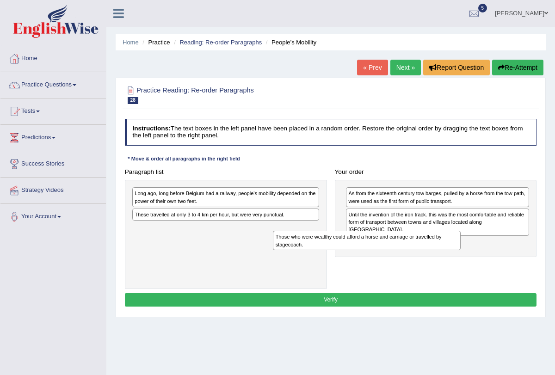
drag, startPoint x: 236, startPoint y: 210, endPoint x: 417, endPoint y: 238, distance: 183.3
click at [417, 238] on div "Those who were wealthy could afford a horse and carriage or travelled by stagec…" at bounding box center [367, 240] width 188 height 19
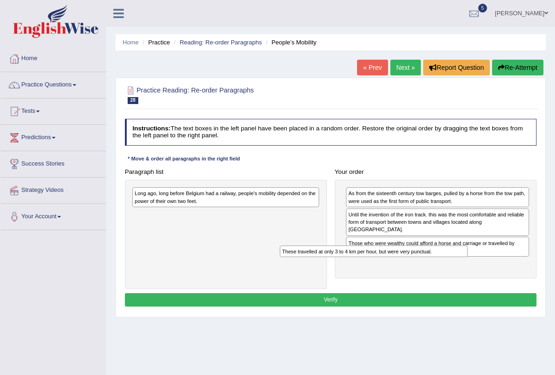
drag, startPoint x: 266, startPoint y: 213, endPoint x: 450, endPoint y: 264, distance: 191.2
click at [450, 264] on div "Paragraph list Long ago, long before Belgium had a railway, people's mobility d…" at bounding box center [331, 227] width 420 height 124
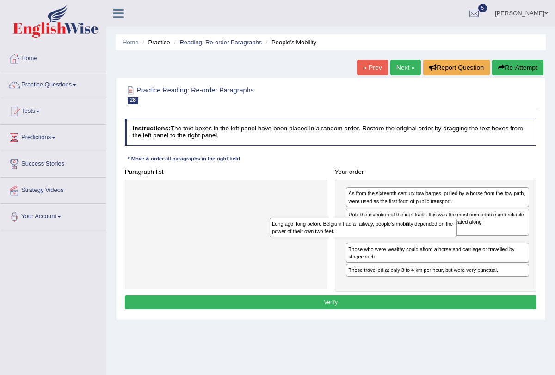
drag, startPoint x: 242, startPoint y: 197, endPoint x: 421, endPoint y: 237, distance: 183.4
click at [419, 237] on div "Paragraph list Long ago, long before Belgium had a railway, people's mobility d…" at bounding box center [331, 228] width 420 height 127
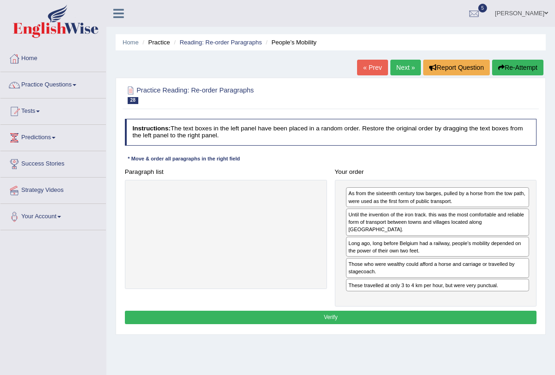
click at [318, 311] on button "Verify" at bounding box center [331, 317] width 412 height 13
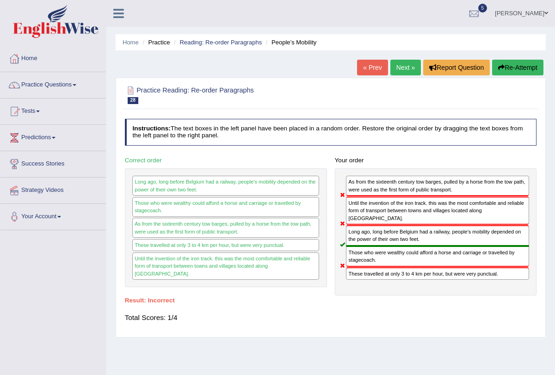
click at [396, 69] on link "Next »" at bounding box center [405, 68] width 31 height 16
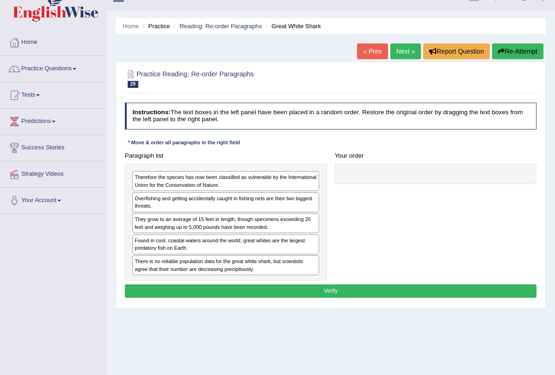
scroll to position [15, 0]
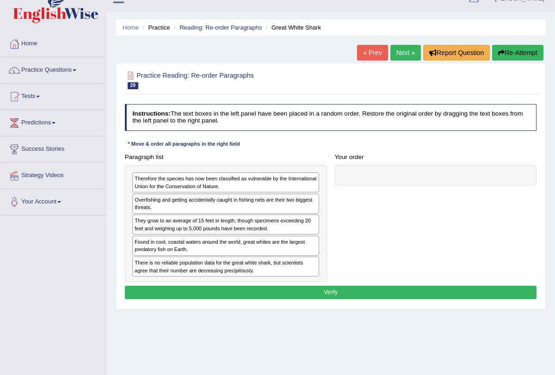
drag, startPoint x: 198, startPoint y: 250, endPoint x: 203, endPoint y: 249, distance: 5.6
click at [201, 249] on div "Therefore the species has now been classified as vulnerable by the Internationa…" at bounding box center [226, 223] width 202 height 117
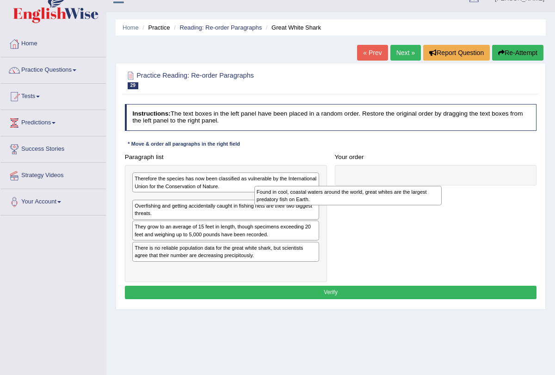
drag, startPoint x: 175, startPoint y: 245, endPoint x: 321, endPoint y: 203, distance: 151.6
click at [321, 203] on div "Found in cool, coastal waters around the world, great whites are the largest pr…" at bounding box center [348, 195] width 188 height 19
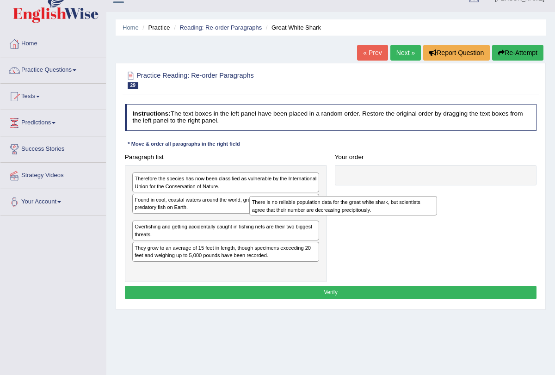
drag, startPoint x: 178, startPoint y: 268, endPoint x: 337, endPoint y: 206, distance: 170.2
click at [337, 206] on div "Paragraph list Therefore the species has now been classified as vulnerable by t…" at bounding box center [331, 216] width 420 height 132
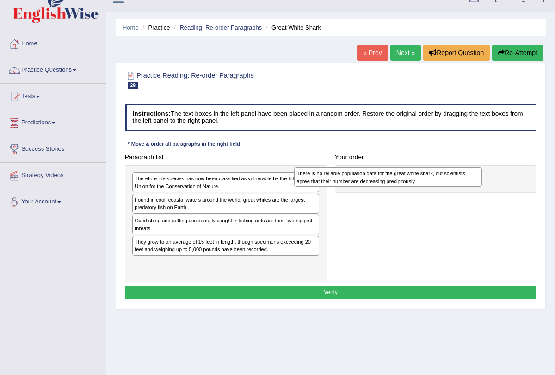
drag, startPoint x: 208, startPoint y: 227, endPoint x: 401, endPoint y: 184, distance: 197.5
click at [401, 184] on div "There is no reliable population data for the great white shark, but scientists …" at bounding box center [388, 176] width 188 height 19
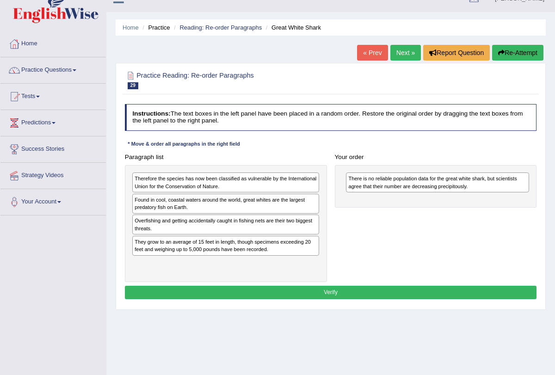
drag, startPoint x: 236, startPoint y: 233, endPoint x: 238, endPoint y: 222, distance: 10.9
click at [262, 222] on div "Therefore the species has now been classified as vulnerable by the Internationa…" at bounding box center [226, 223] width 202 height 117
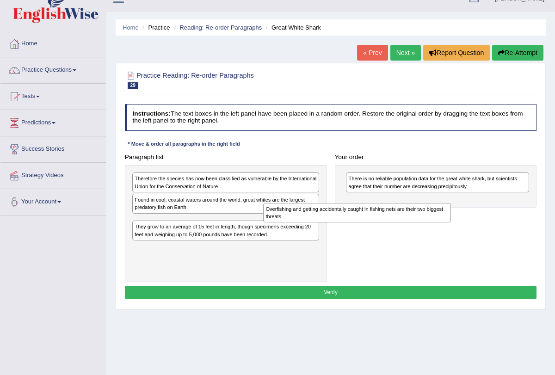
drag, startPoint x: 194, startPoint y: 223, endPoint x: 350, endPoint y: 221, distance: 156.3
click at [350, 221] on div "Paragraph list Therefore the species has now been classified as vulnerable by t…" at bounding box center [331, 216] width 420 height 132
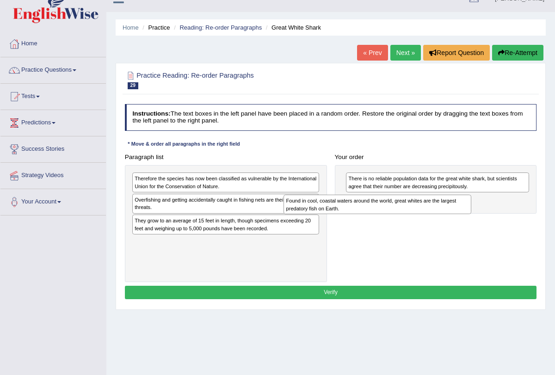
drag, startPoint x: 161, startPoint y: 211, endPoint x: 342, endPoint y: 221, distance: 181.0
click at [342, 221] on div "Paragraph list Therefore the species has now been classified as vulnerable by t…" at bounding box center [331, 216] width 420 height 132
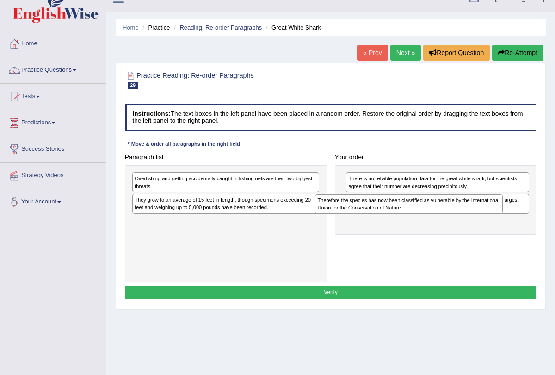
drag, startPoint x: 268, startPoint y: 187, endPoint x: 486, endPoint y: 211, distance: 219.1
click at [486, 217] on div "Paragraph list Therefore the species has now been classified as vulnerable by t…" at bounding box center [331, 216] width 420 height 132
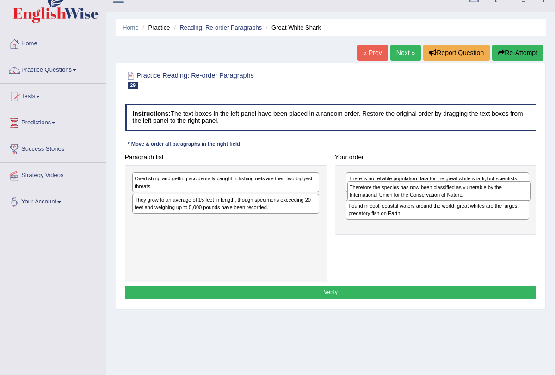
drag, startPoint x: 444, startPoint y: 227, endPoint x: 448, endPoint y: 201, distance: 27.1
click at [448, 201] on div "There is no reliable population data for the great white shark, but scientists …" at bounding box center [436, 200] width 202 height 70
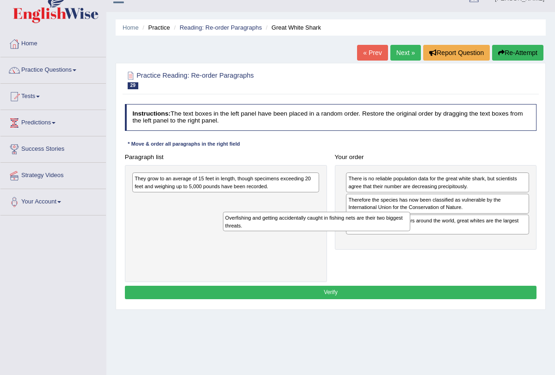
drag, startPoint x: 245, startPoint y: 184, endPoint x: 354, endPoint y: 233, distance: 118.9
click at [354, 233] on div "Paragraph list Overfishing and getting accidentally caught in fishing nets are …" at bounding box center [331, 216] width 420 height 132
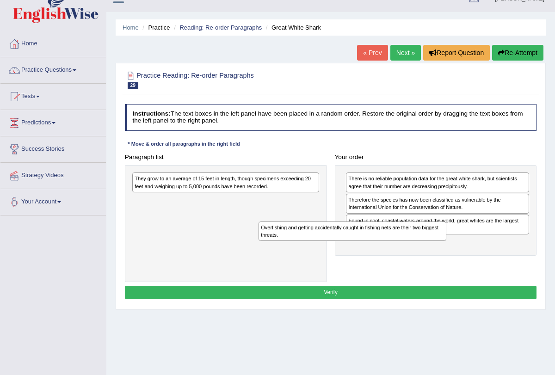
drag, startPoint x: 246, startPoint y: 203, endPoint x: 404, endPoint y: 246, distance: 163.7
click at [400, 246] on div "Paragraph list They grow to an average of 15 feet in length, though specimens e…" at bounding box center [331, 216] width 420 height 132
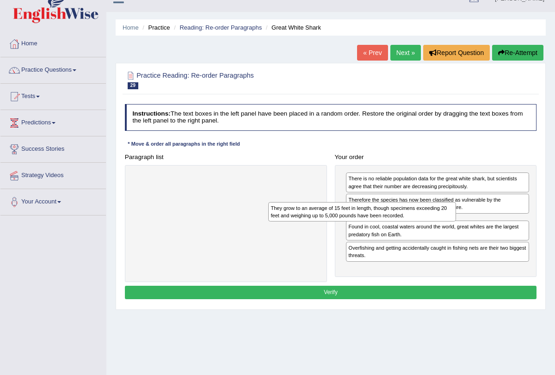
drag, startPoint x: 240, startPoint y: 184, endPoint x: 402, endPoint y: 223, distance: 166.8
click at [402, 223] on div "Paragraph list They grow to an average of 15 feet in length, though specimens e…" at bounding box center [331, 216] width 420 height 132
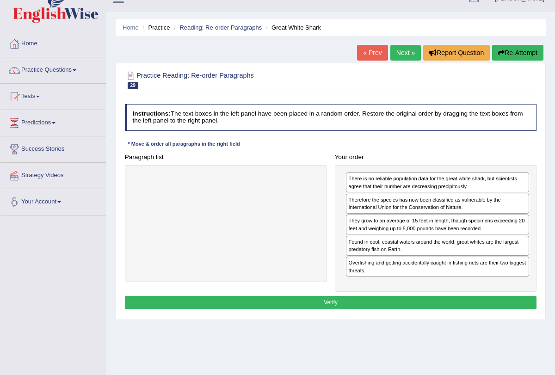
click at [380, 299] on button "Verify" at bounding box center [331, 302] width 412 height 13
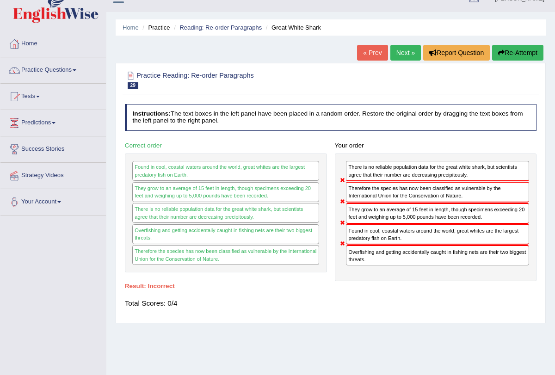
click at [403, 55] on link "Next »" at bounding box center [405, 53] width 31 height 16
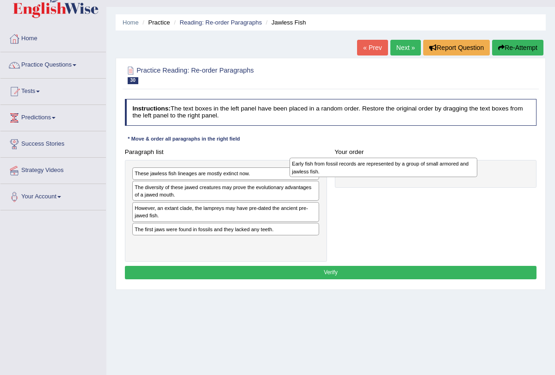
drag, startPoint x: 208, startPoint y: 192, endPoint x: 404, endPoint y: 174, distance: 196.8
click at [404, 174] on div "Early fish from fossil records are represented by a group of small armored and …" at bounding box center [383, 167] width 188 height 19
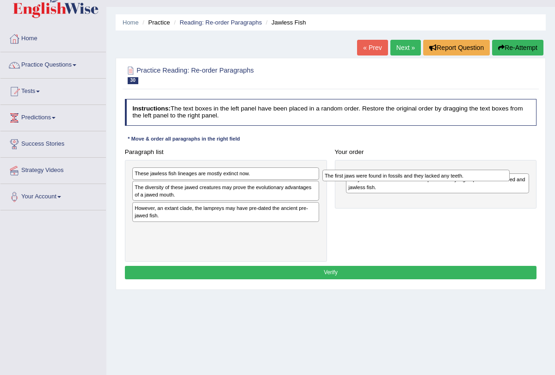
drag, startPoint x: 253, startPoint y: 226, endPoint x: 478, endPoint y: 178, distance: 230.6
click at [478, 178] on div "The first jaws were found in fossils and they lacked any teeth." at bounding box center [416, 176] width 188 height 12
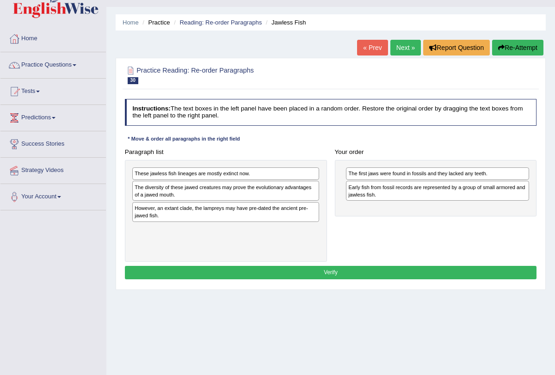
click at [454, 173] on div "The first jaws were found in fossils and they lacked any teeth." at bounding box center [437, 173] width 183 height 12
drag, startPoint x: 441, startPoint y: 172, endPoint x: 447, endPoint y: 201, distance: 30.3
click at [447, 200] on div "The first jaws were found in fossils and they lacked any teeth. Early fish from…" at bounding box center [436, 184] width 202 height 49
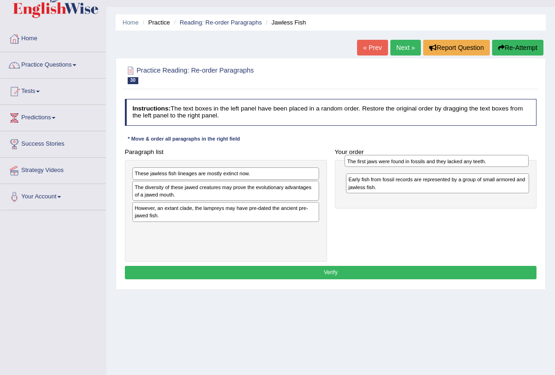
drag, startPoint x: 433, startPoint y: 196, endPoint x: 434, endPoint y: 165, distance: 31.0
click at [434, 165] on div "The first jaws were found in fossils and they lacked any teeth." at bounding box center [436, 161] width 184 height 12
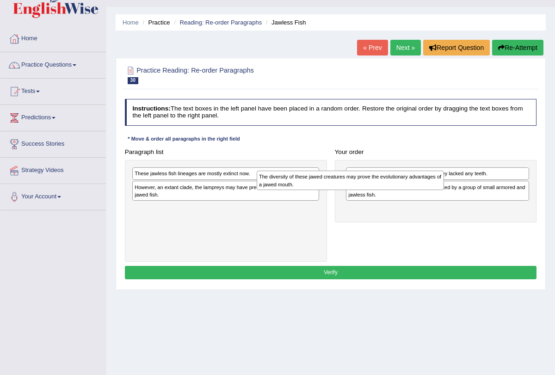
drag, startPoint x: 238, startPoint y: 190, endPoint x: 398, endPoint y: 186, distance: 159.5
click at [398, 186] on div "The diversity of these jawed creatures may prove the evolutionary advantages of…" at bounding box center [351, 180] width 188 height 19
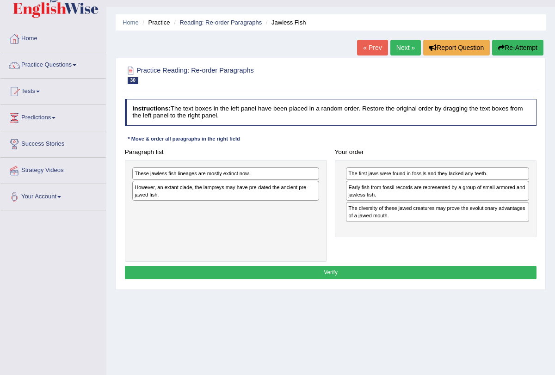
click at [389, 212] on div "The diversity of these jawed creatures may prove the evolutionary advantages of…" at bounding box center [437, 212] width 183 height 20
drag, startPoint x: 258, startPoint y: 173, endPoint x: 306, endPoint y: 175, distance: 47.2
click at [306, 175] on div "These jawless fish lineages are mostly extinct now." at bounding box center [271, 178] width 188 height 12
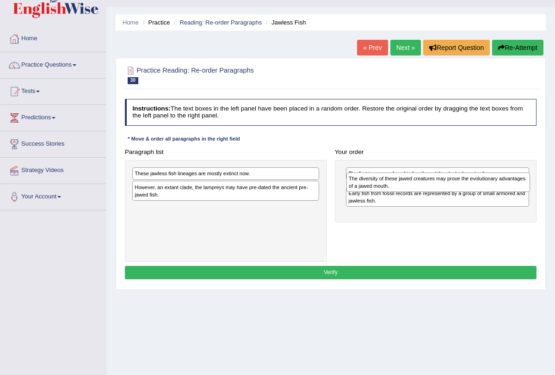
drag, startPoint x: 417, startPoint y: 214, endPoint x: 420, endPoint y: 191, distance: 23.3
click at [420, 191] on div "The diversity of these jawed creatures may prove the evolutionary advantages of…" at bounding box center [438, 181] width 184 height 19
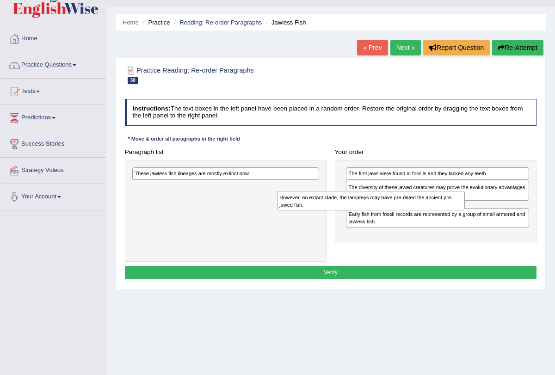
drag, startPoint x: 267, startPoint y: 192, endPoint x: 454, endPoint y: 214, distance: 188.5
click at [453, 214] on div "Paragraph list These jawless fish lineages are mostly extinct now. However, an …" at bounding box center [331, 203] width 420 height 116
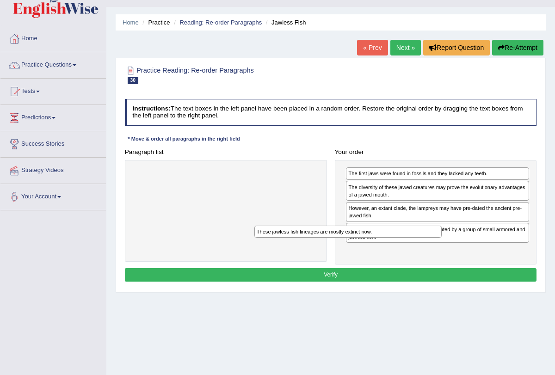
drag, startPoint x: 248, startPoint y: 173, endPoint x: 402, endPoint y: 247, distance: 170.8
click at [402, 247] on div "Paragraph list These jawless fish lineages are mostly extinct now. Correct orde…" at bounding box center [331, 204] width 420 height 119
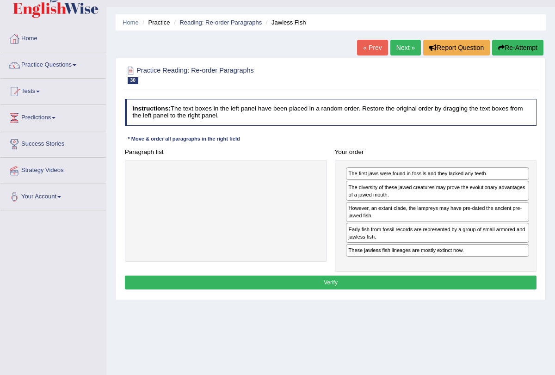
click at [370, 276] on button "Verify" at bounding box center [331, 282] width 412 height 13
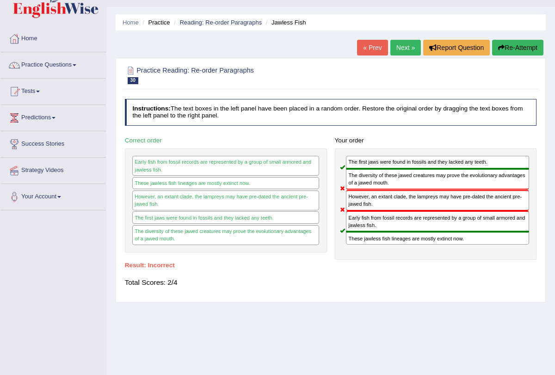
click at [401, 47] on link "Next »" at bounding box center [405, 48] width 31 height 16
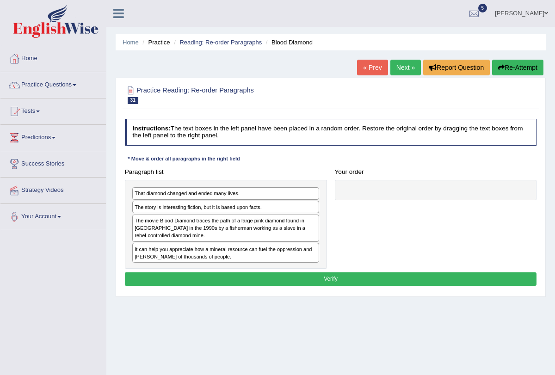
click at [395, 66] on link "Next »" at bounding box center [405, 68] width 31 height 16
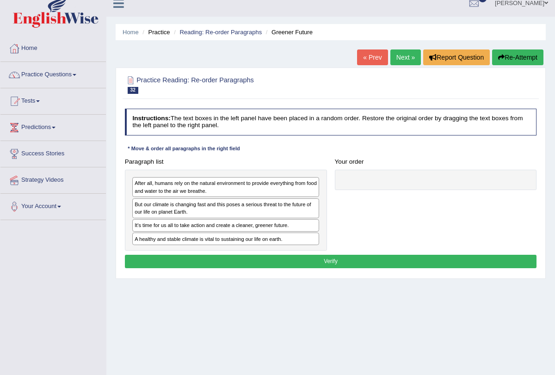
scroll to position [16, 0]
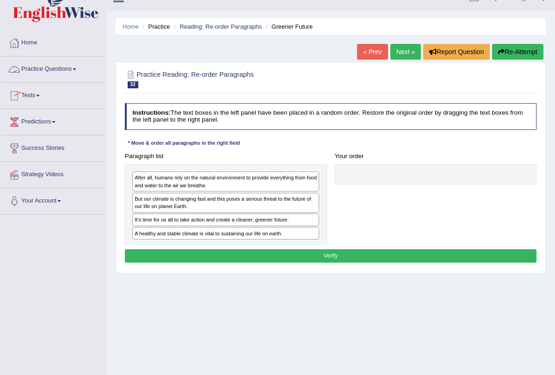
click at [79, 70] on link "Practice Questions" at bounding box center [52, 67] width 105 height 23
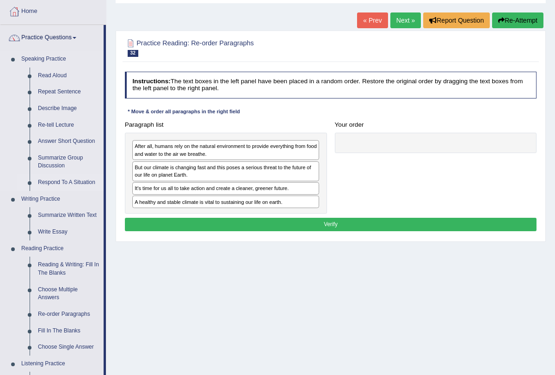
scroll to position [49, 0]
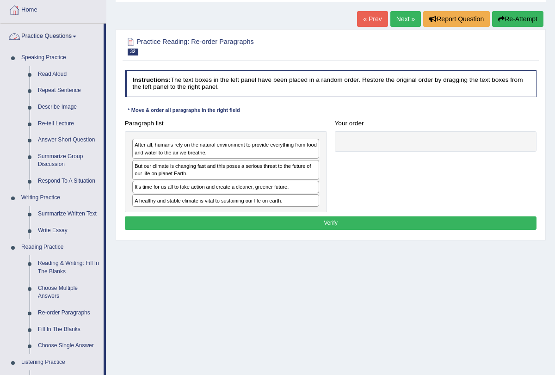
click at [79, 35] on link "Practice Questions" at bounding box center [51, 35] width 103 height 23
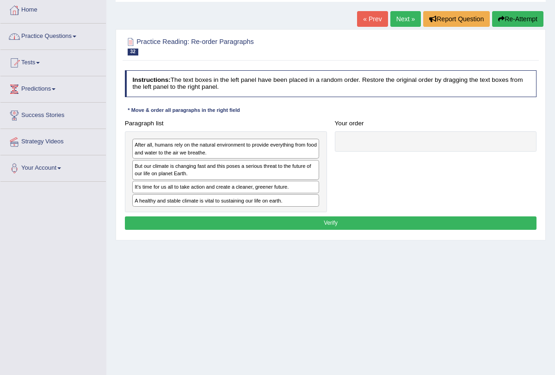
click at [79, 35] on link "Practice Questions" at bounding box center [52, 35] width 105 height 23
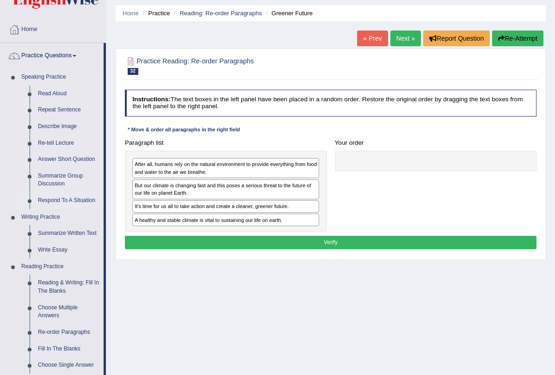
scroll to position [29, 0]
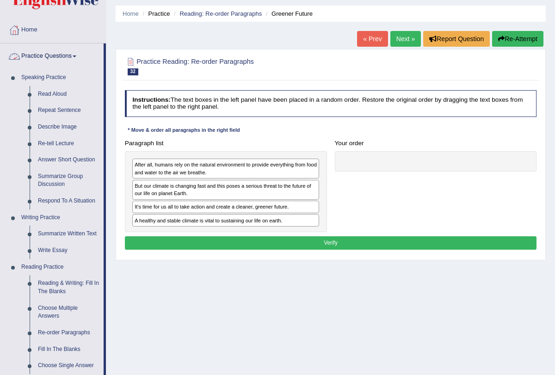
click at [76, 55] on span at bounding box center [75, 56] width 4 height 2
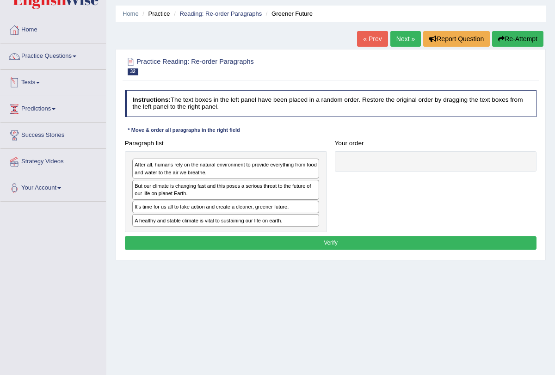
click at [40, 82] on span at bounding box center [38, 83] width 4 height 2
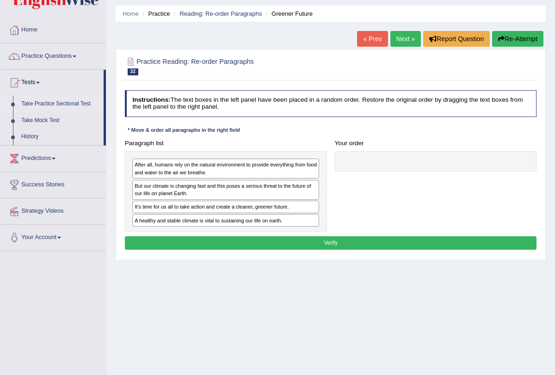
click at [75, 101] on link "Take Practice Sectional Test" at bounding box center [60, 104] width 86 height 17
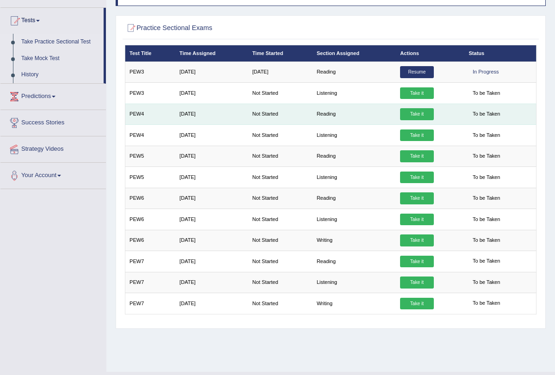
scroll to position [110, 0]
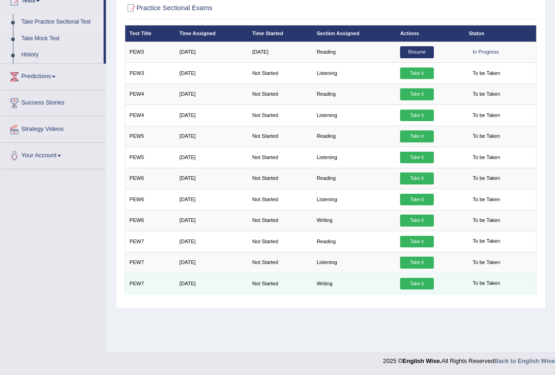
click at [426, 280] on link "Take it" at bounding box center [416, 284] width 33 height 12
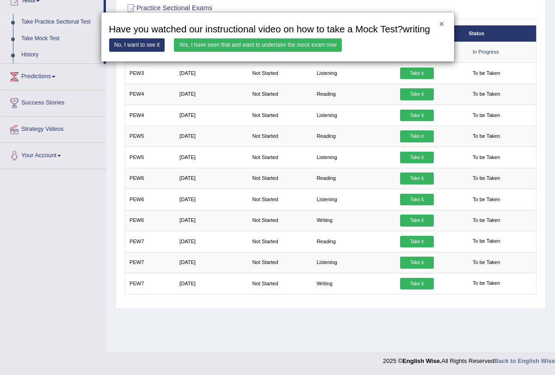
click at [443, 27] on button "×" at bounding box center [441, 24] width 5 height 8
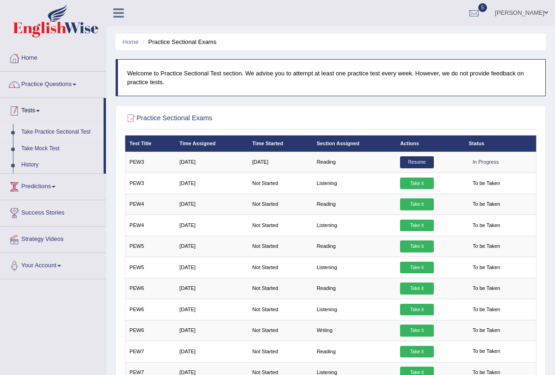
scroll to position [0, 0]
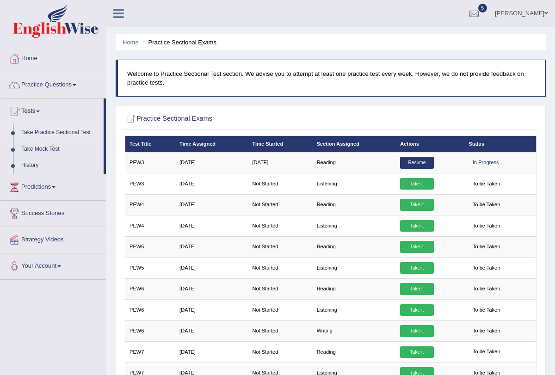
click at [80, 83] on link "Practice Questions" at bounding box center [52, 83] width 105 height 23
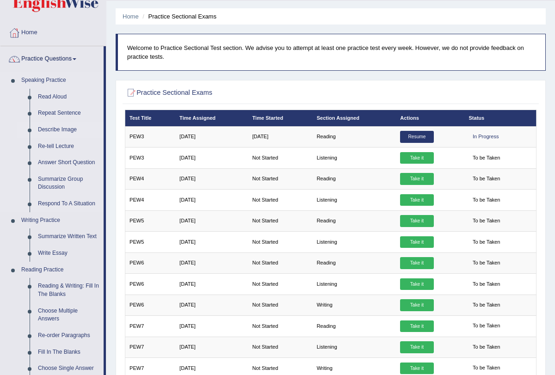
scroll to position [26, 0]
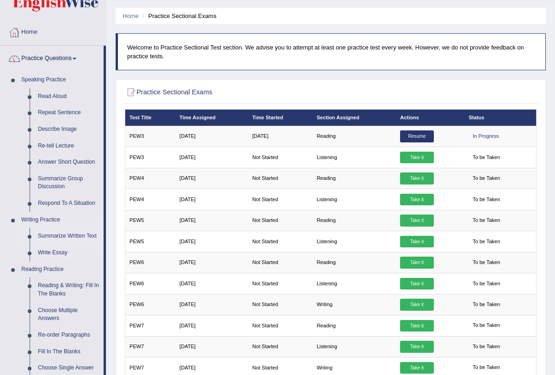
click at [73, 235] on link "Summarize Written Text" at bounding box center [69, 236] width 70 height 17
